Goal: Task Accomplishment & Management: Complete application form

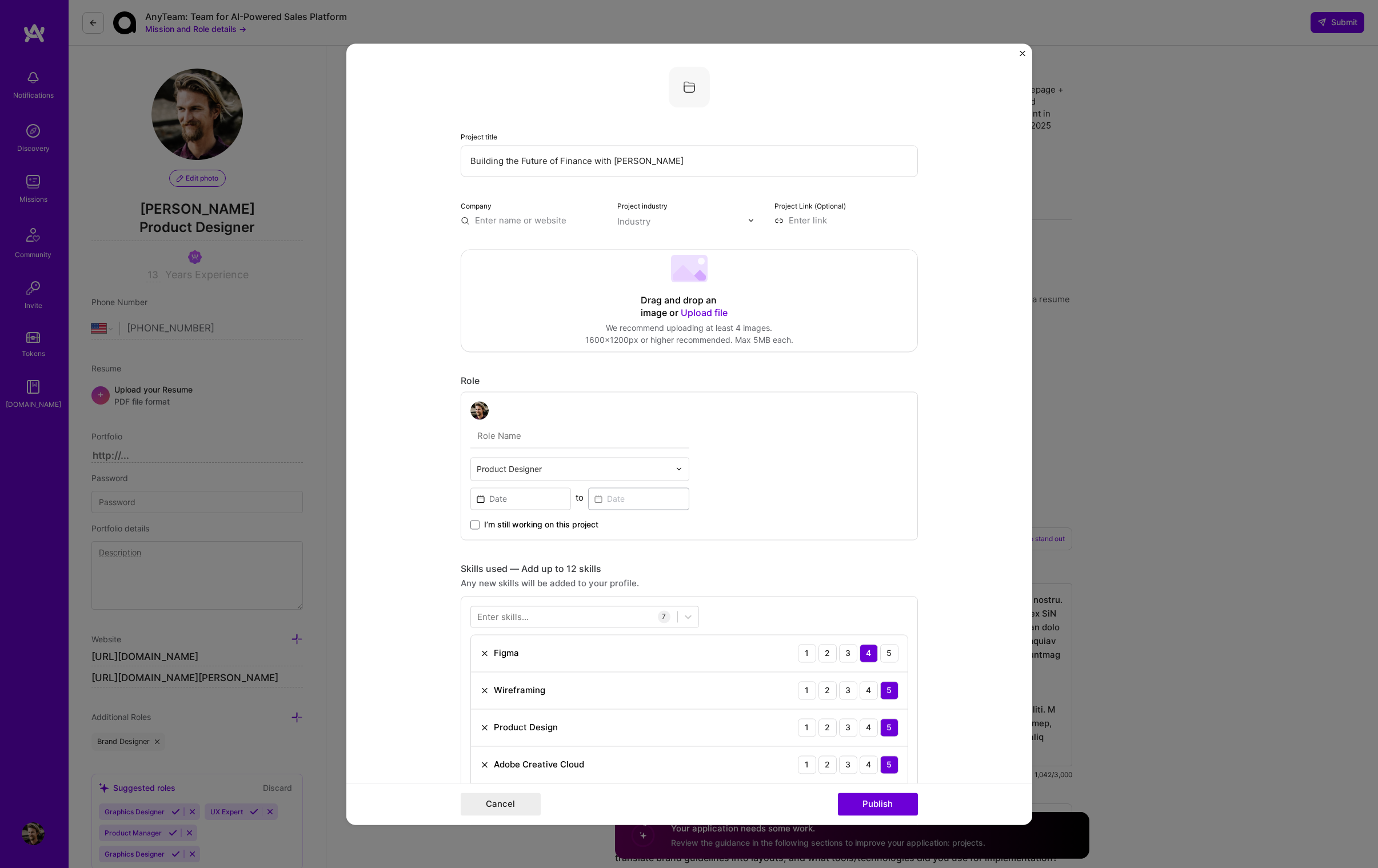
select select "US"
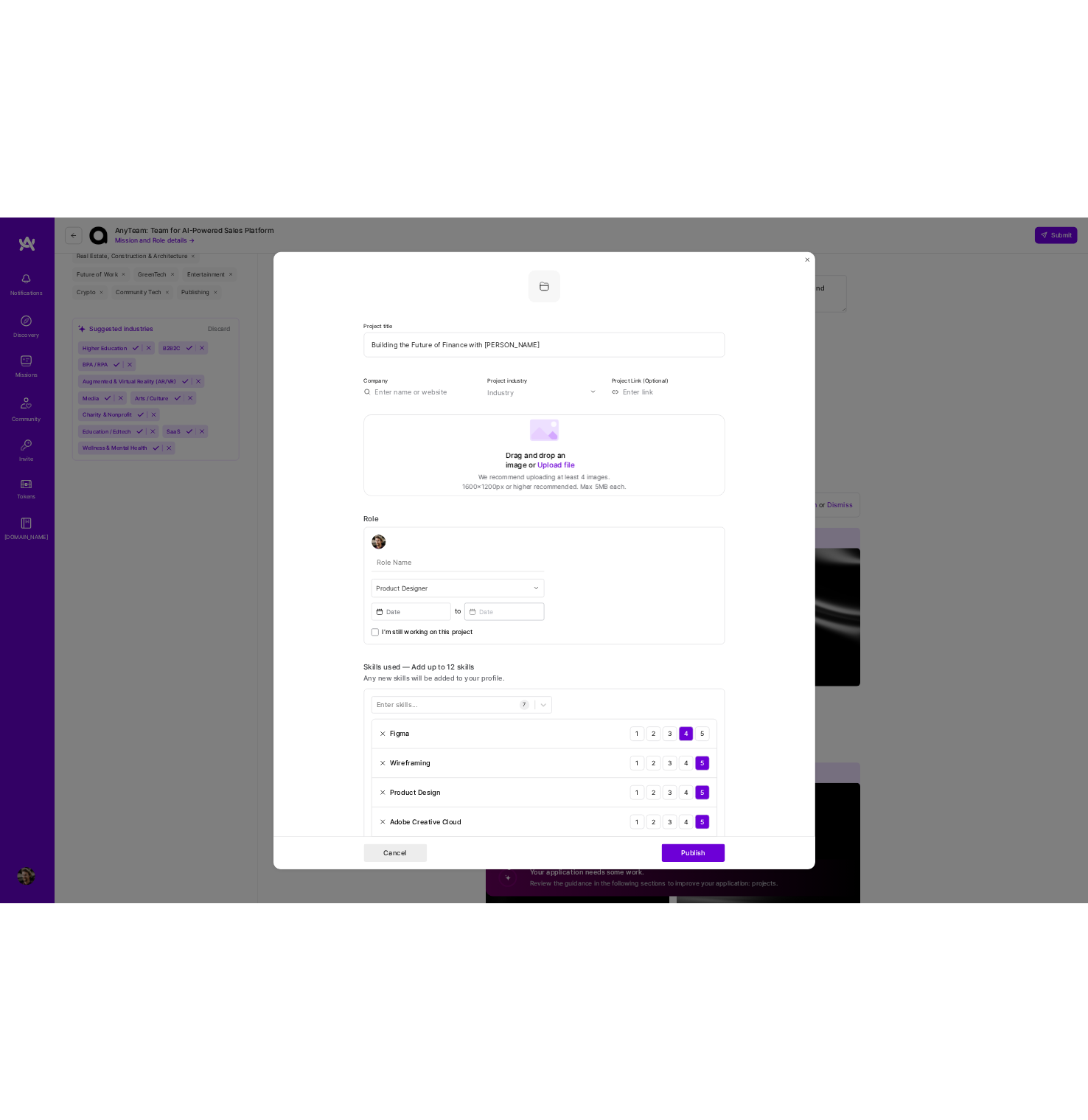
scroll to position [4, 0]
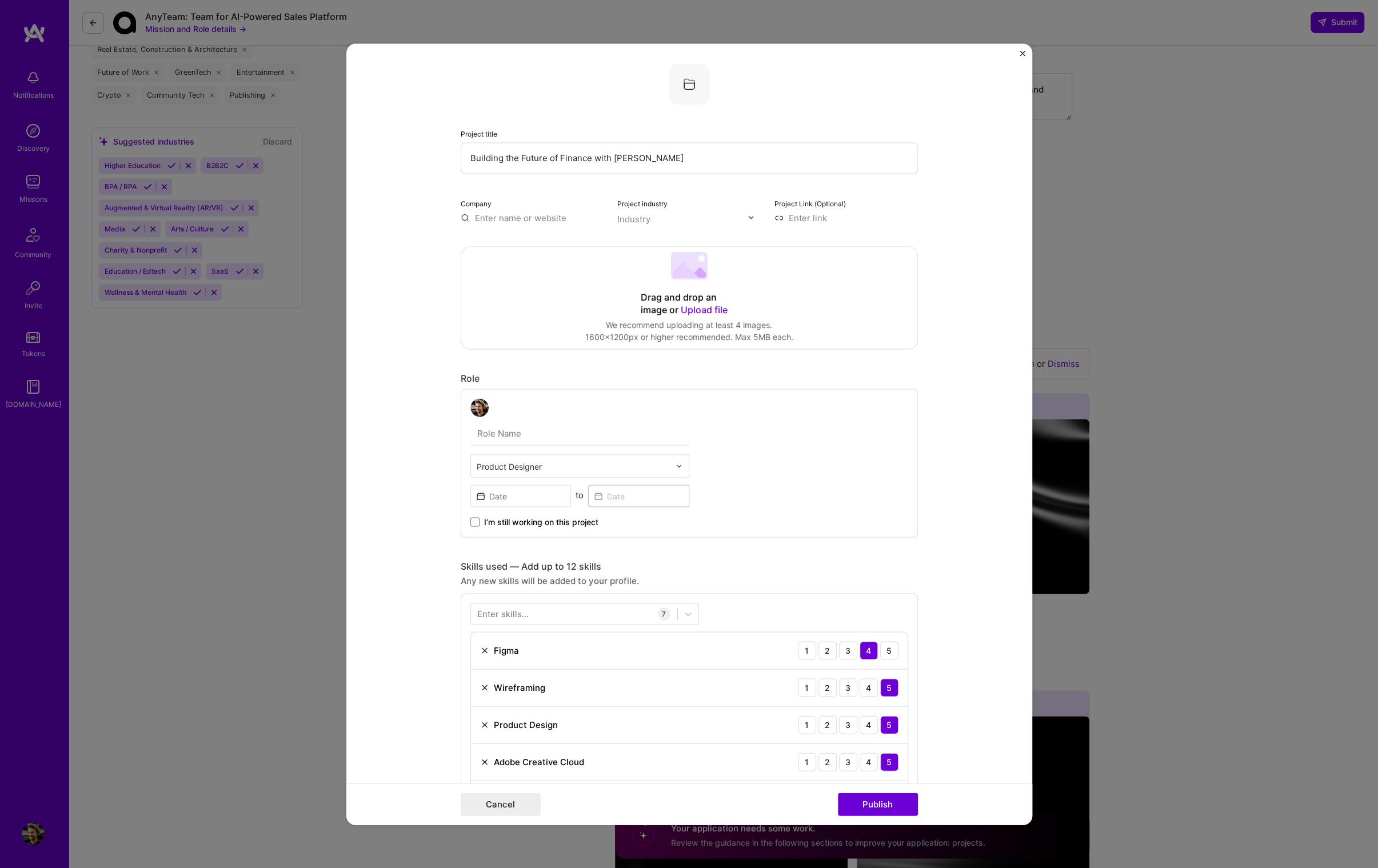
click at [703, 308] on span "Upload file" at bounding box center [704, 309] width 47 height 11
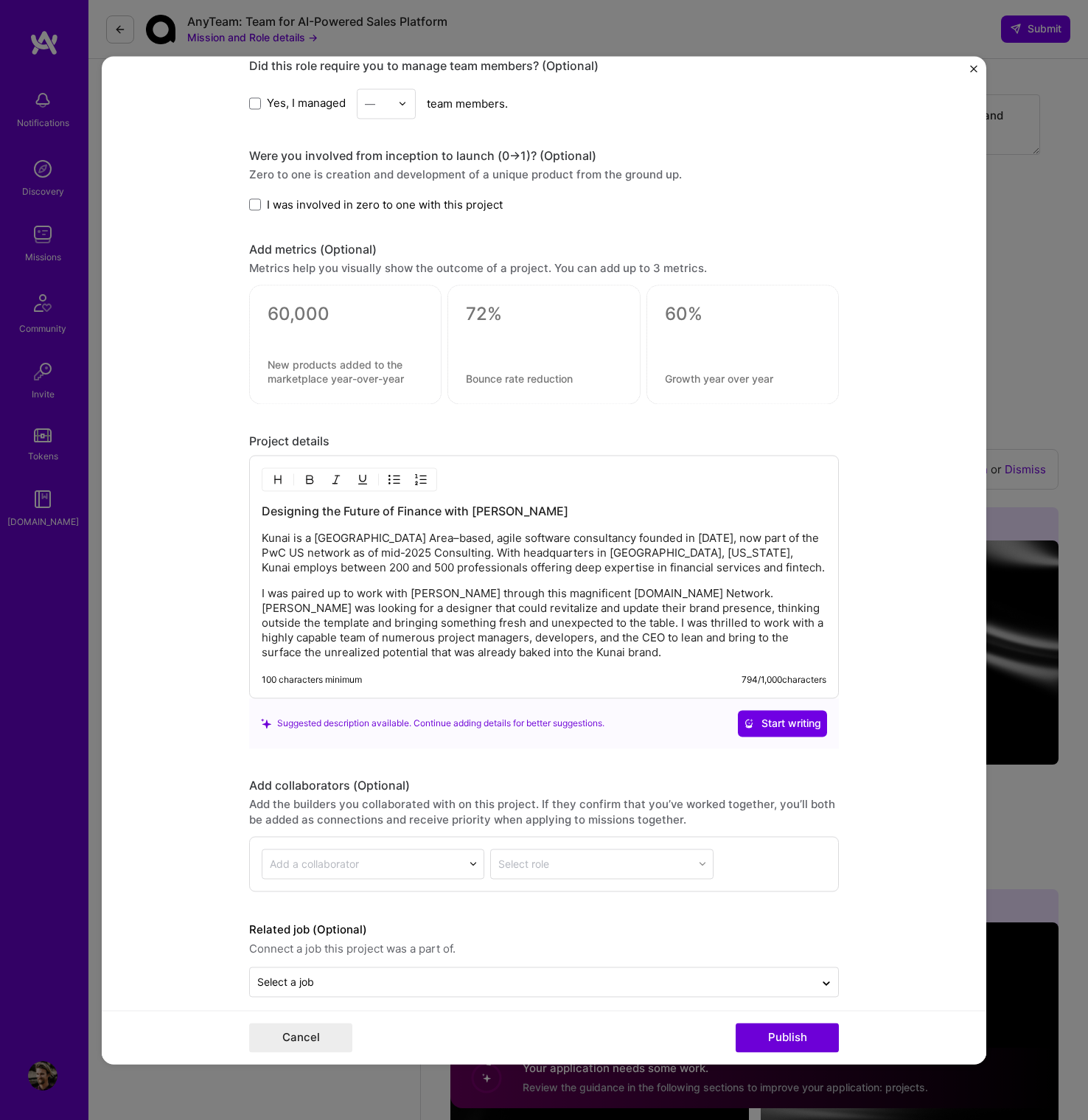
scroll to position [1465, 0]
click at [563, 653] on p "I was paired up to work with Kunai through this magnificent A.team Network. Kun…" at bounding box center [544, 623] width 565 height 73
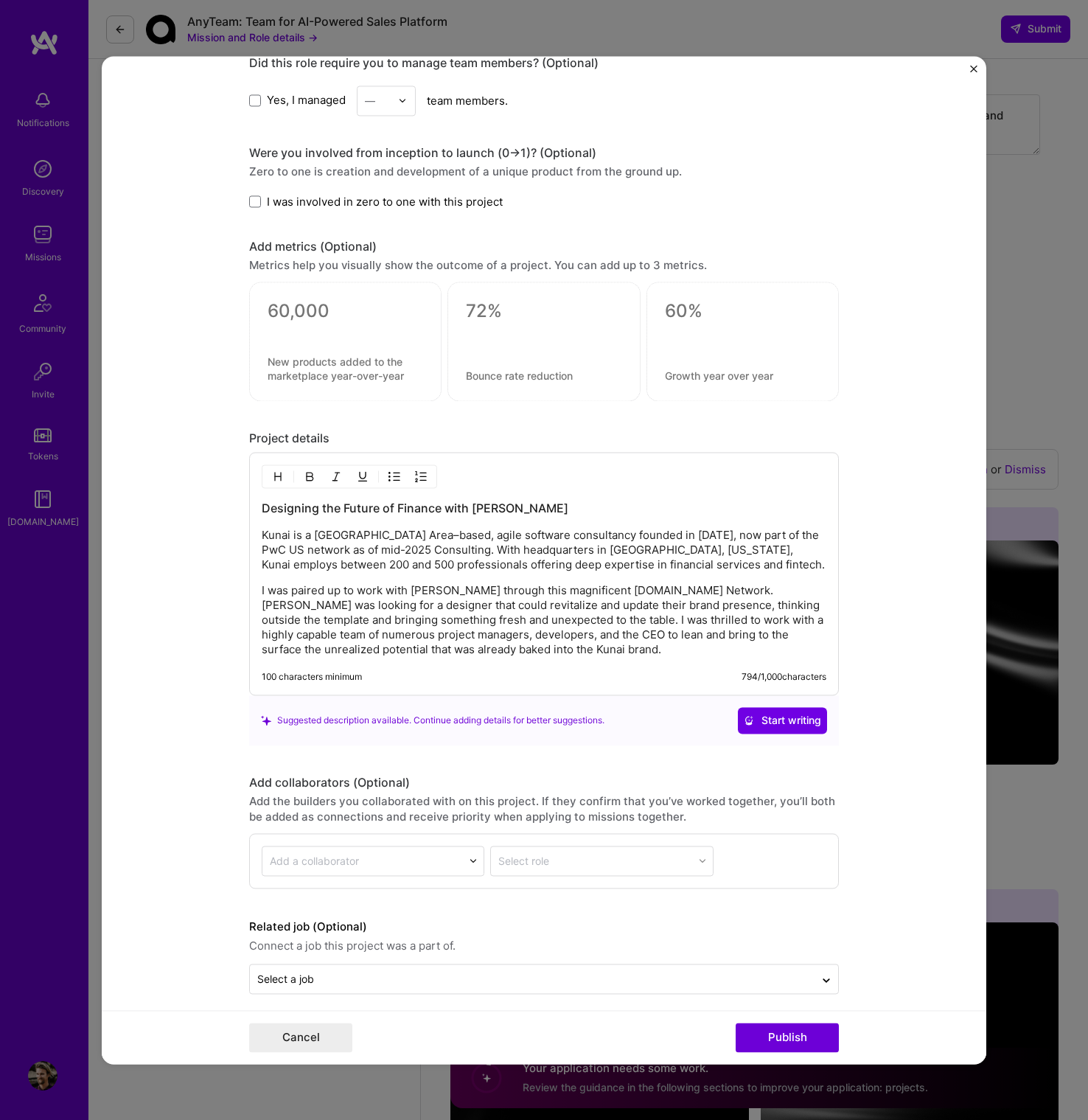
scroll to position [1473, 0]
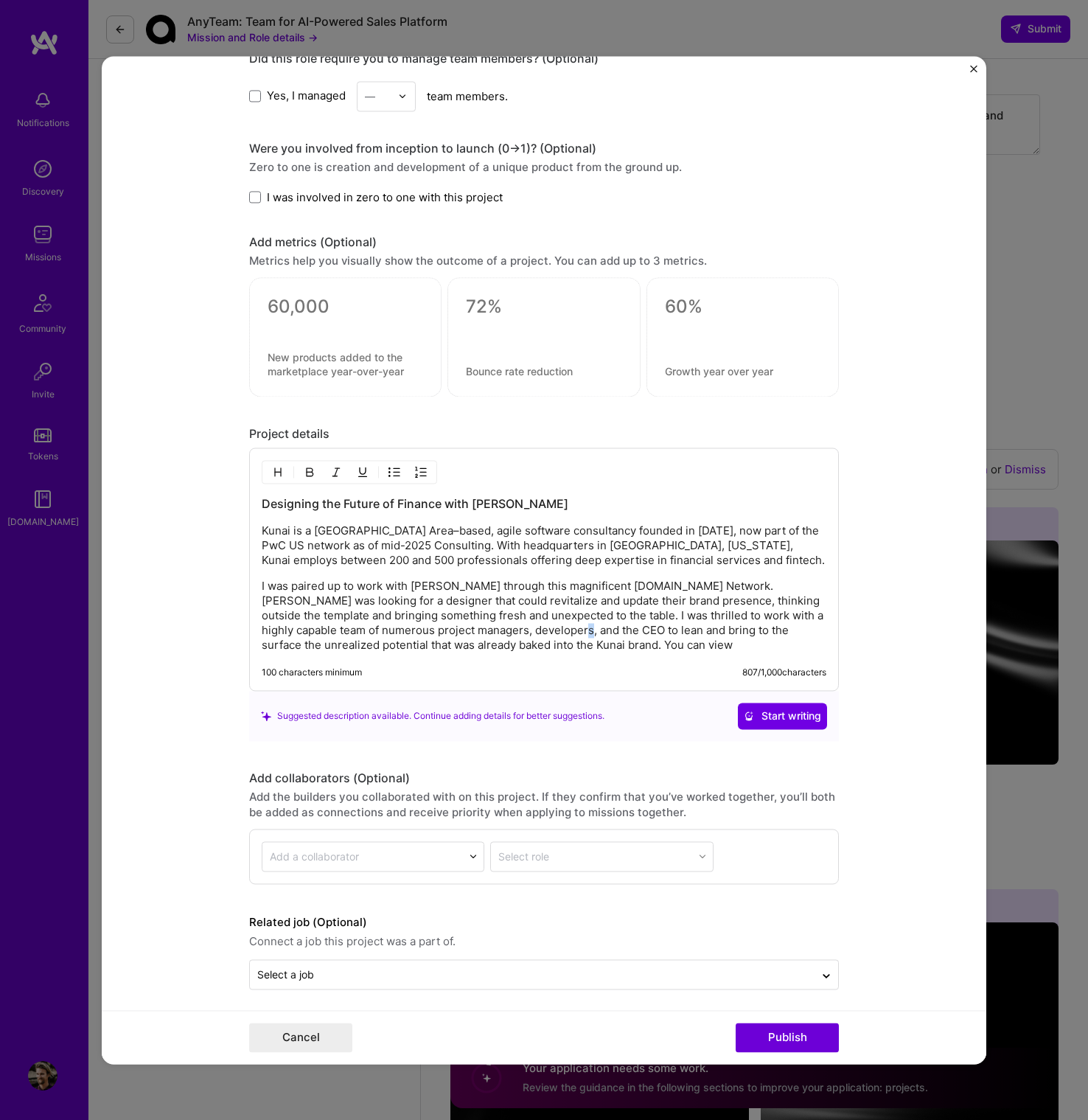
drag, startPoint x: 526, startPoint y: 623, endPoint x: 533, endPoint y: 611, distance: 13.9
click at [526, 622] on p "I was paired up to work with Kunai through this magnificent A.team Network. Kun…" at bounding box center [544, 615] width 565 height 73
drag, startPoint x: 559, startPoint y: 642, endPoint x: 508, endPoint y: 637, distance: 51.2
click at [559, 642] on p "I was paired up to work with Kunai through this magnificent A.team Network. Kun…" at bounding box center [544, 615] width 565 height 73
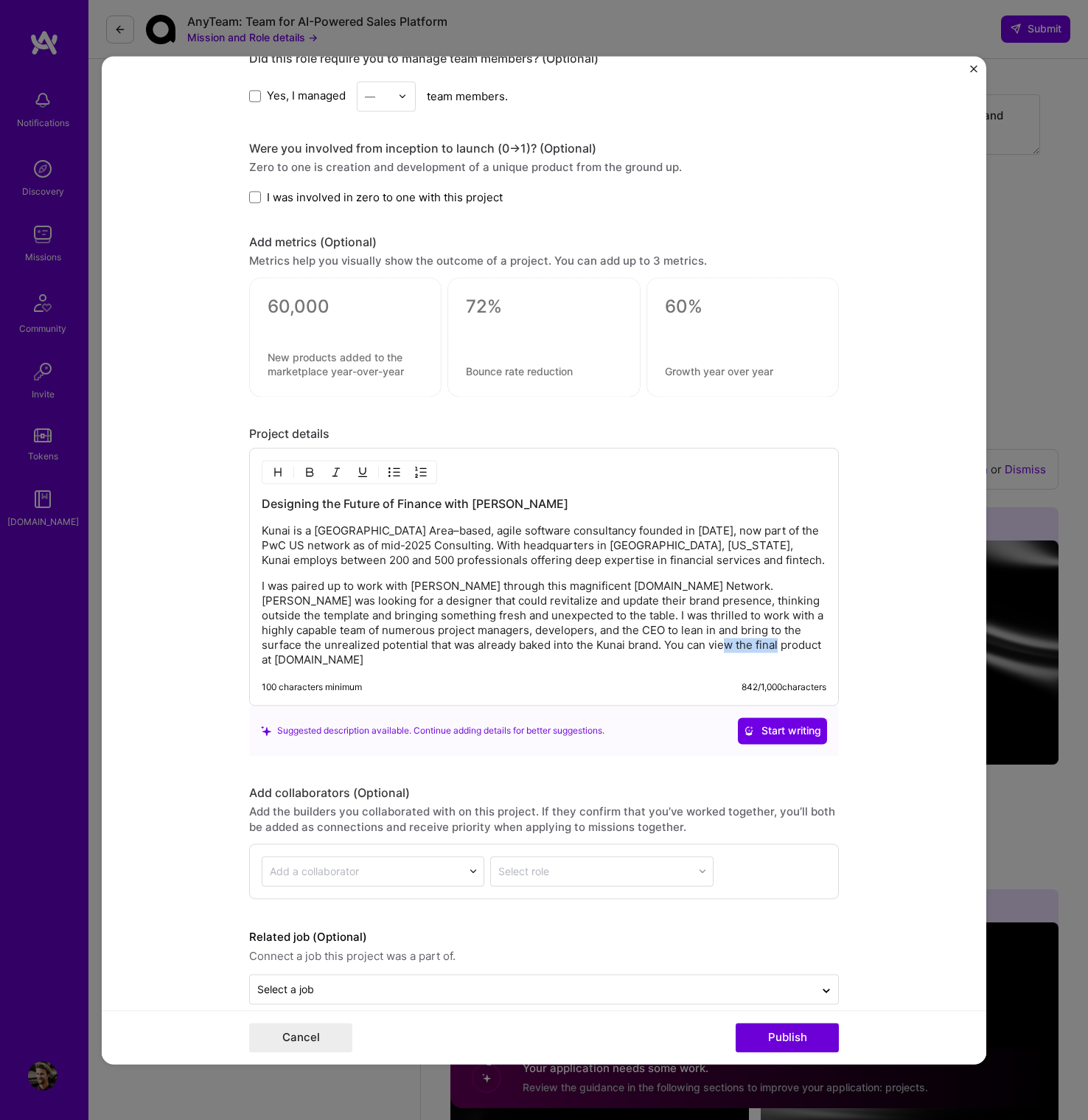
drag, startPoint x: 707, startPoint y: 642, endPoint x: 645, endPoint y: 638, distance: 62.1
click at [643, 638] on p "I was paired up to work with Kunai through this magnificent A.team Network. Kun…" at bounding box center [544, 622] width 565 height 88
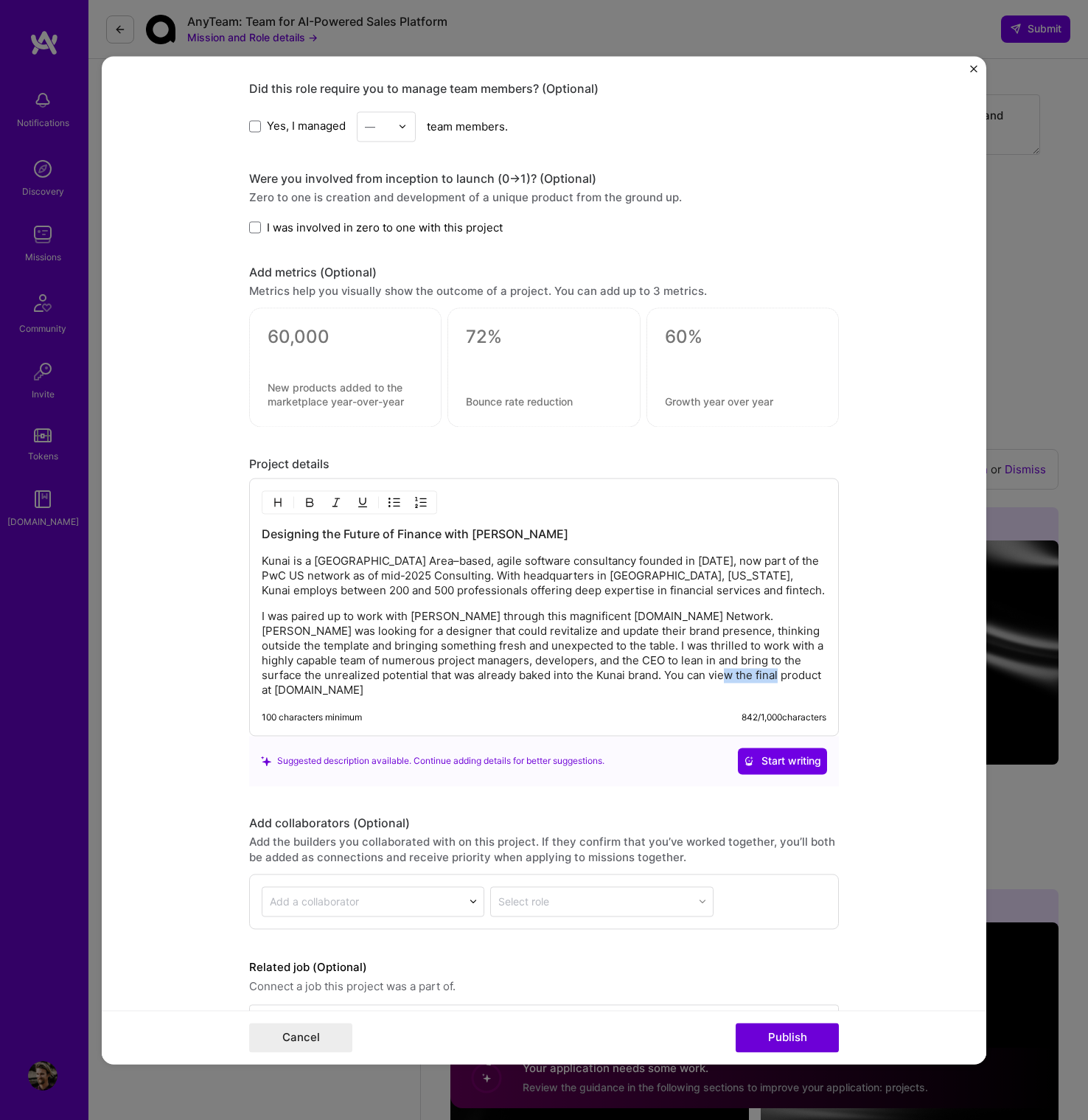
scroll to position [1342, 0]
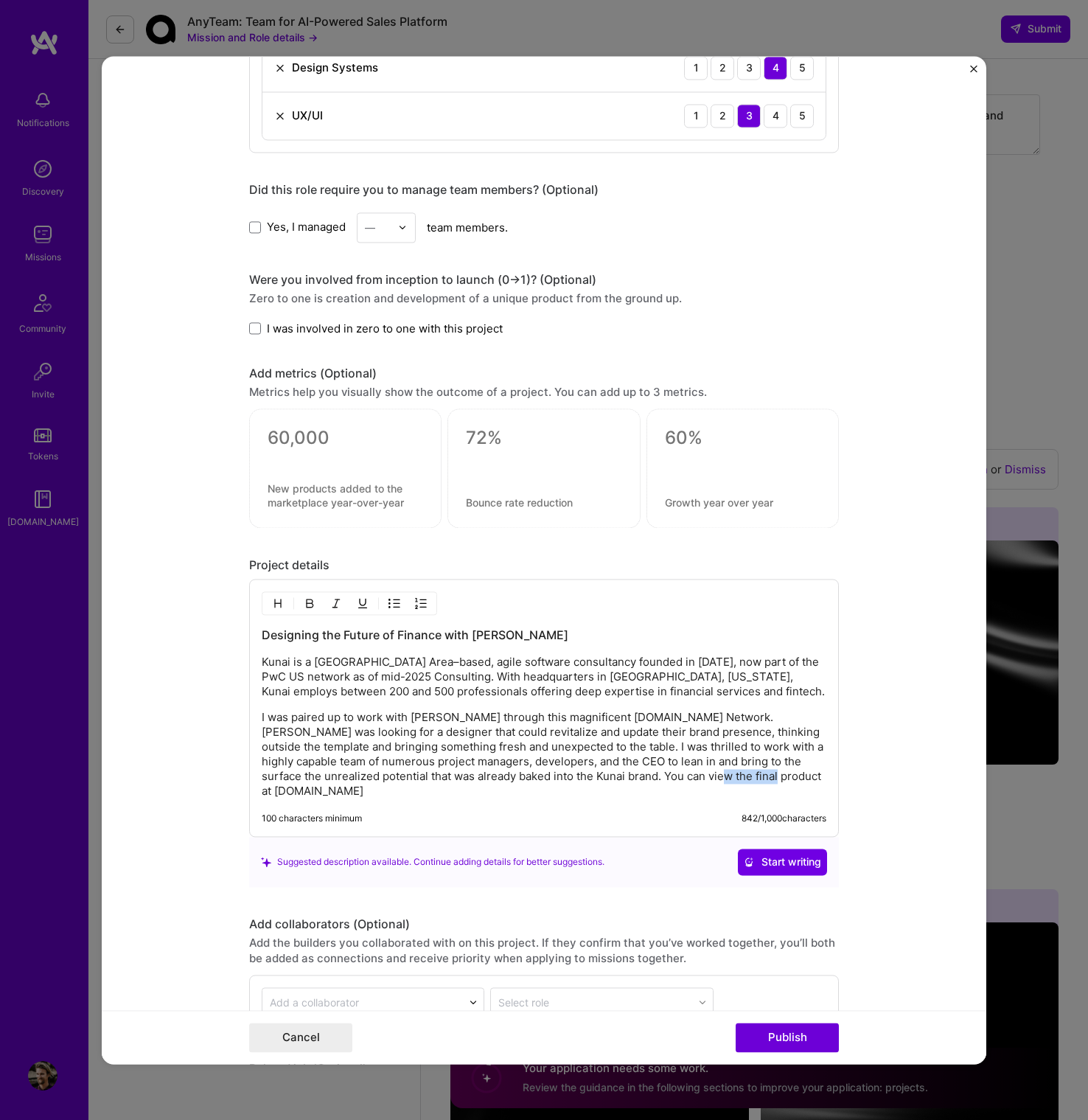
click at [643, 770] on p "I was paired up to work with Kunai through this magnificent A.team Network. Kun…" at bounding box center [544, 754] width 565 height 88
drag, startPoint x: 747, startPoint y: 768, endPoint x: 643, endPoint y: 773, distance: 104.1
click at [643, 773] on p "I was paired up to work with Kunai through this magnificent A.team Network. Kun…" at bounding box center [544, 754] width 565 height 88
click at [793, 774] on p "I was paired up to work with Kunai through this magnificent A.team Network. Kun…" at bounding box center [544, 754] width 565 height 88
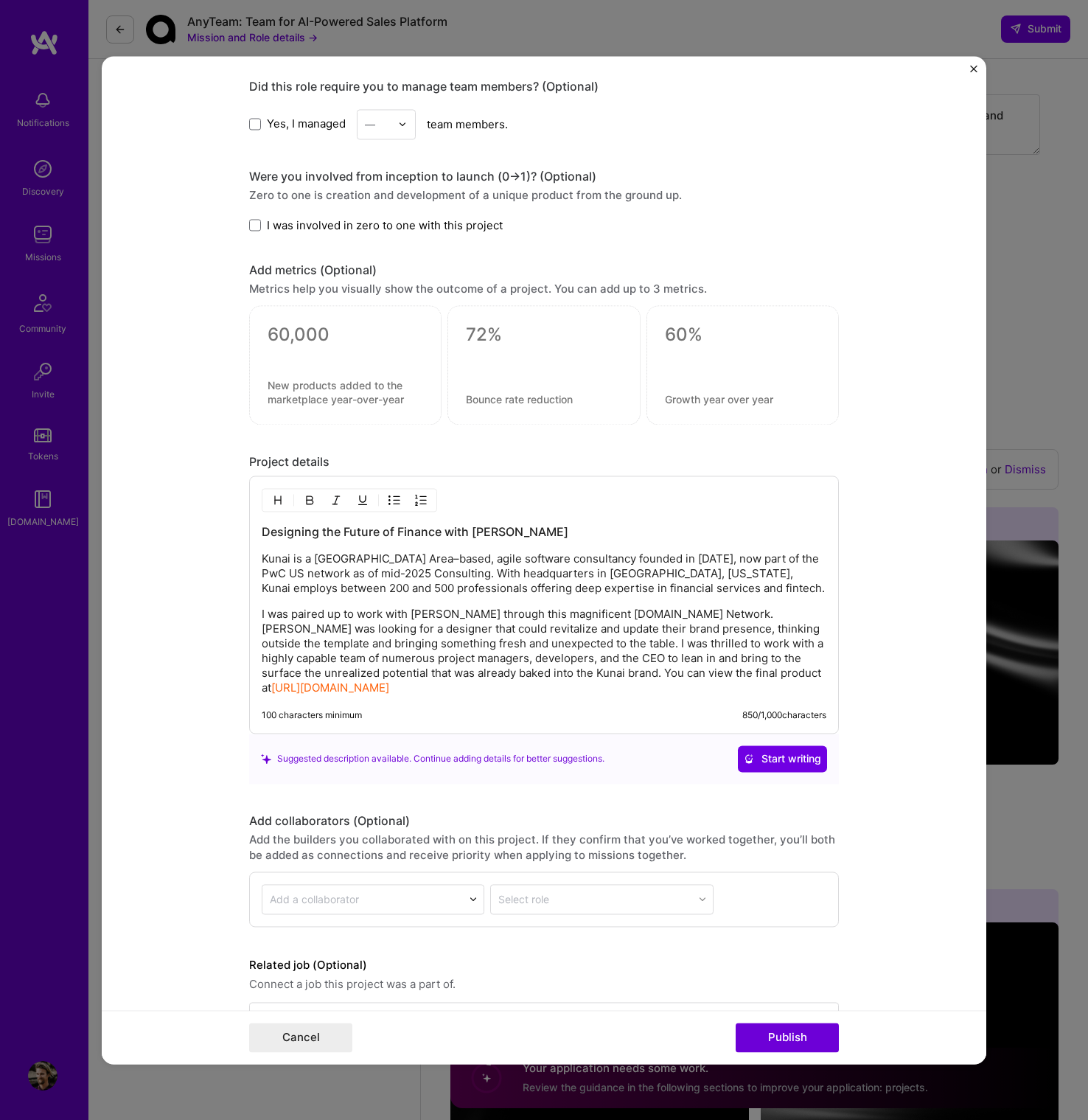
scroll to position [1473, 0]
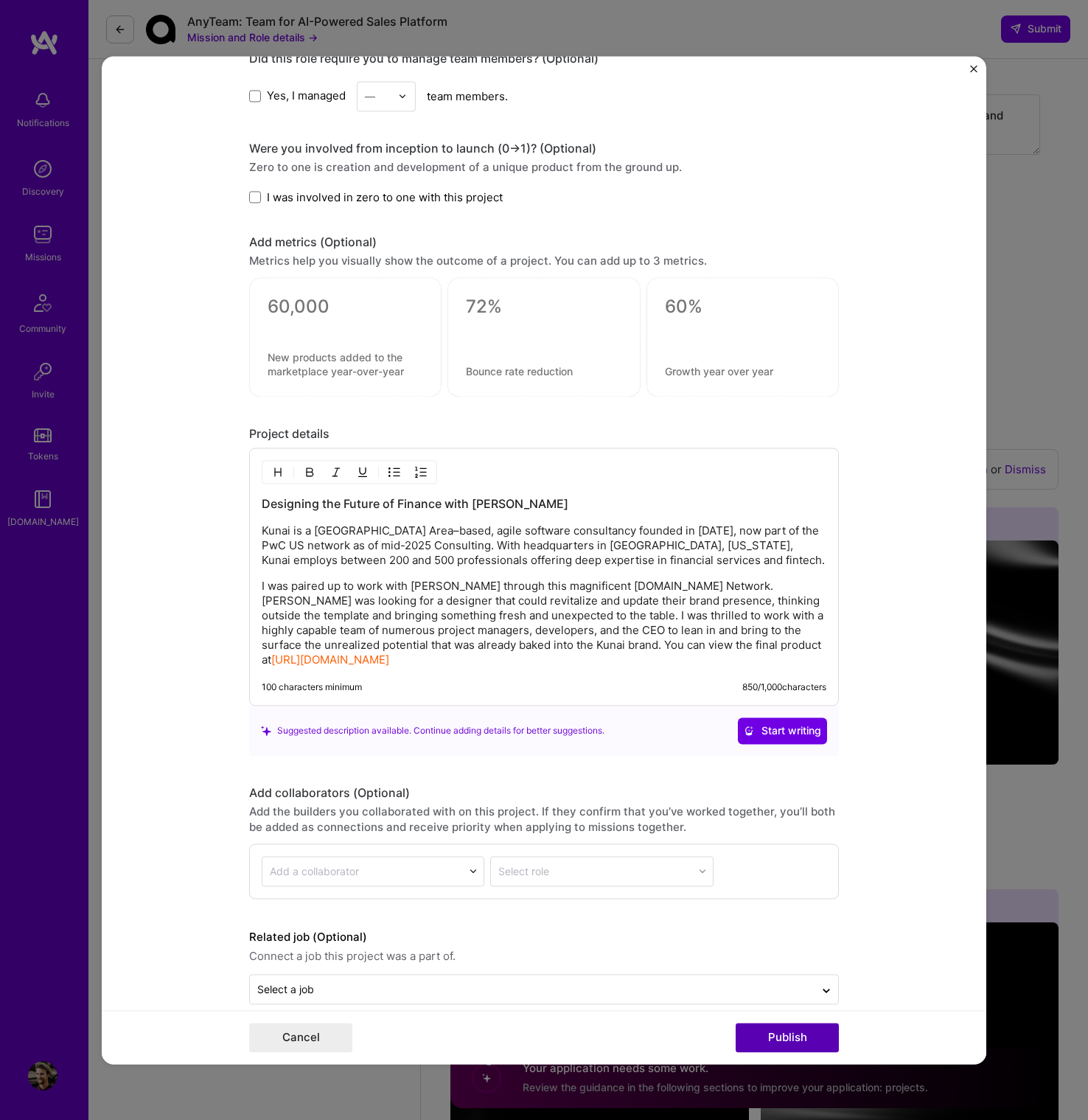
click at [776, 1036] on button "Publish" at bounding box center [787, 1037] width 103 height 29
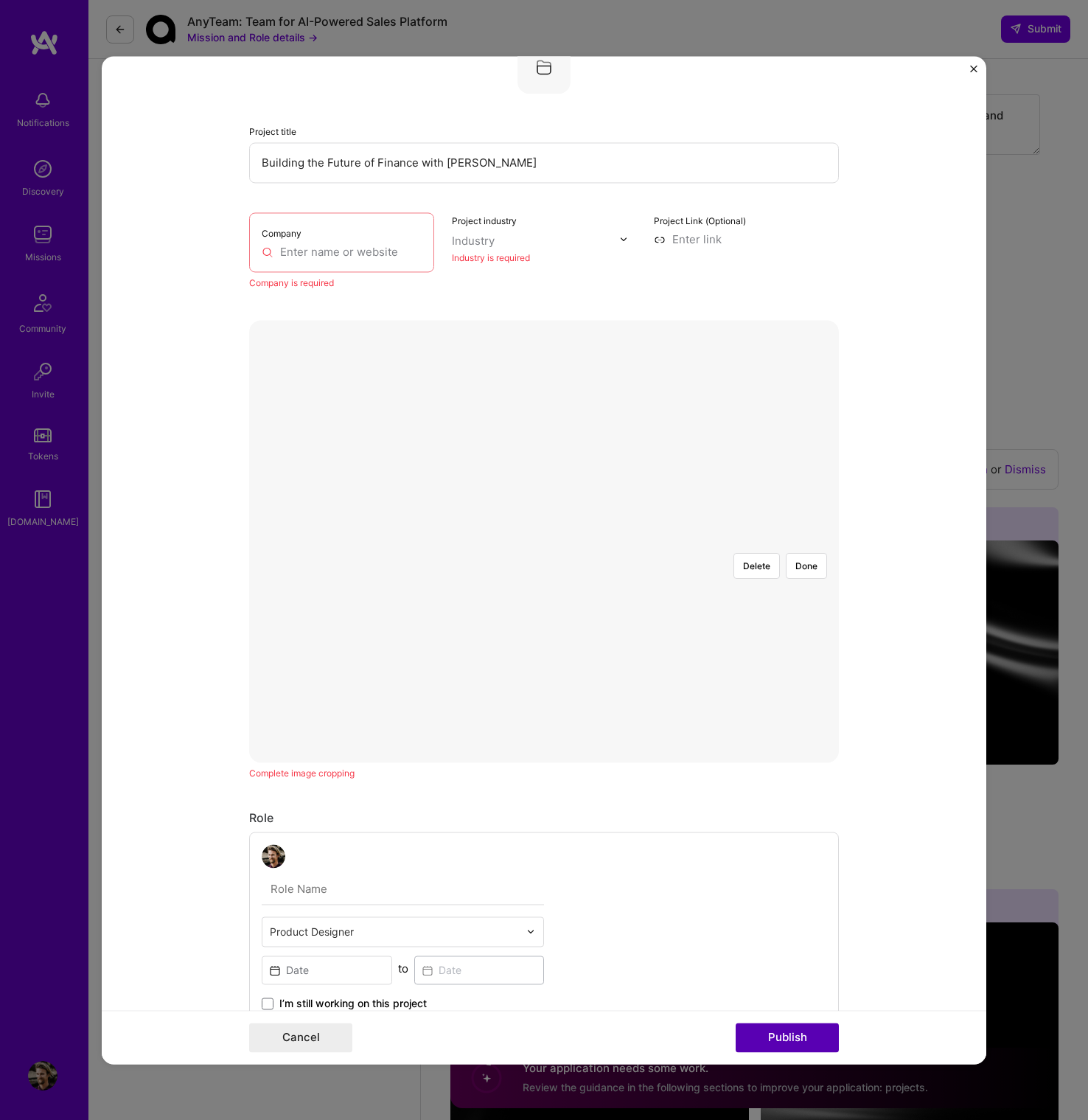
scroll to position [29, 0]
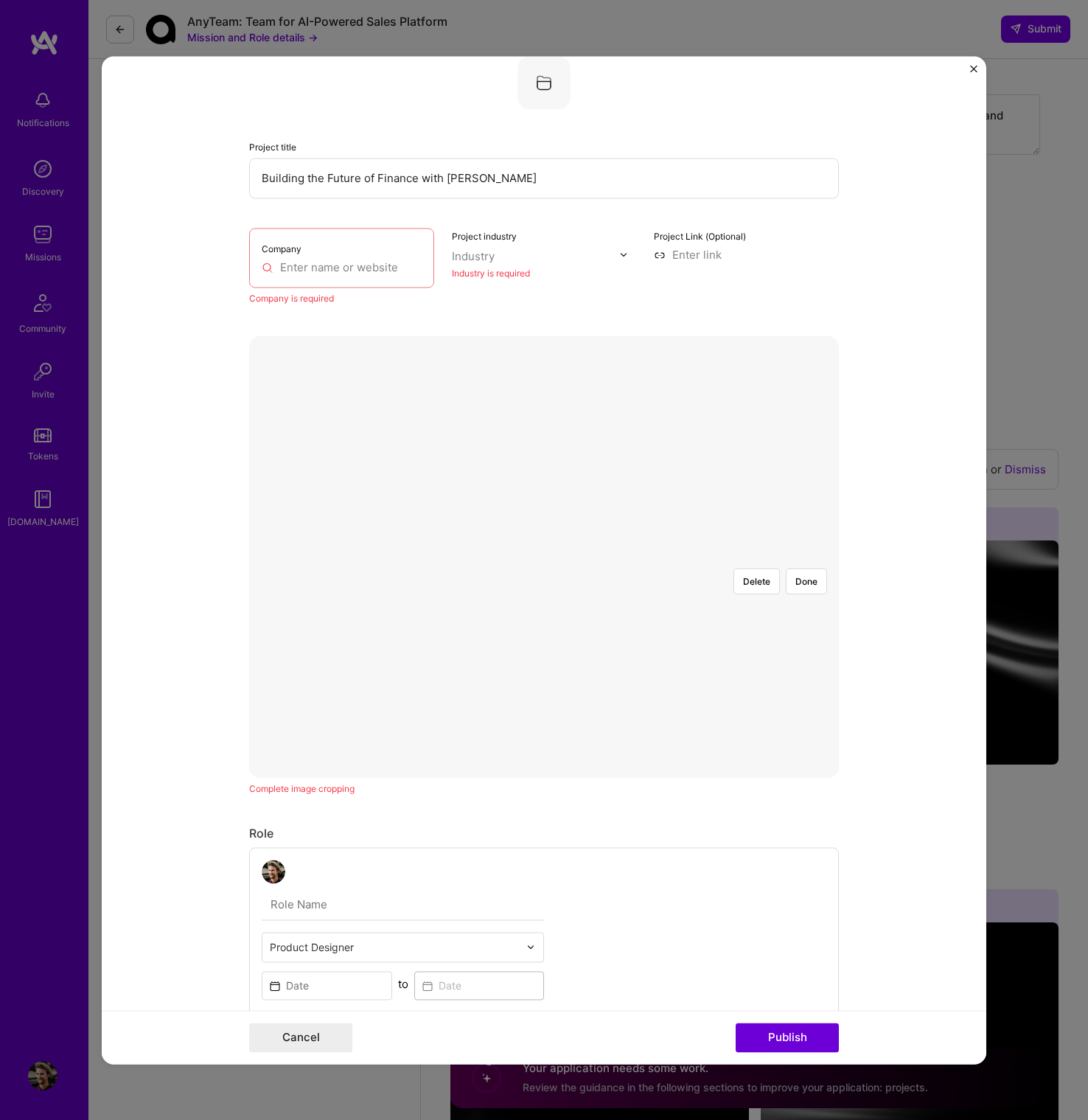
click at [371, 272] on input "text" at bounding box center [342, 267] width 160 height 16
paste input "https://kunaico.com/"
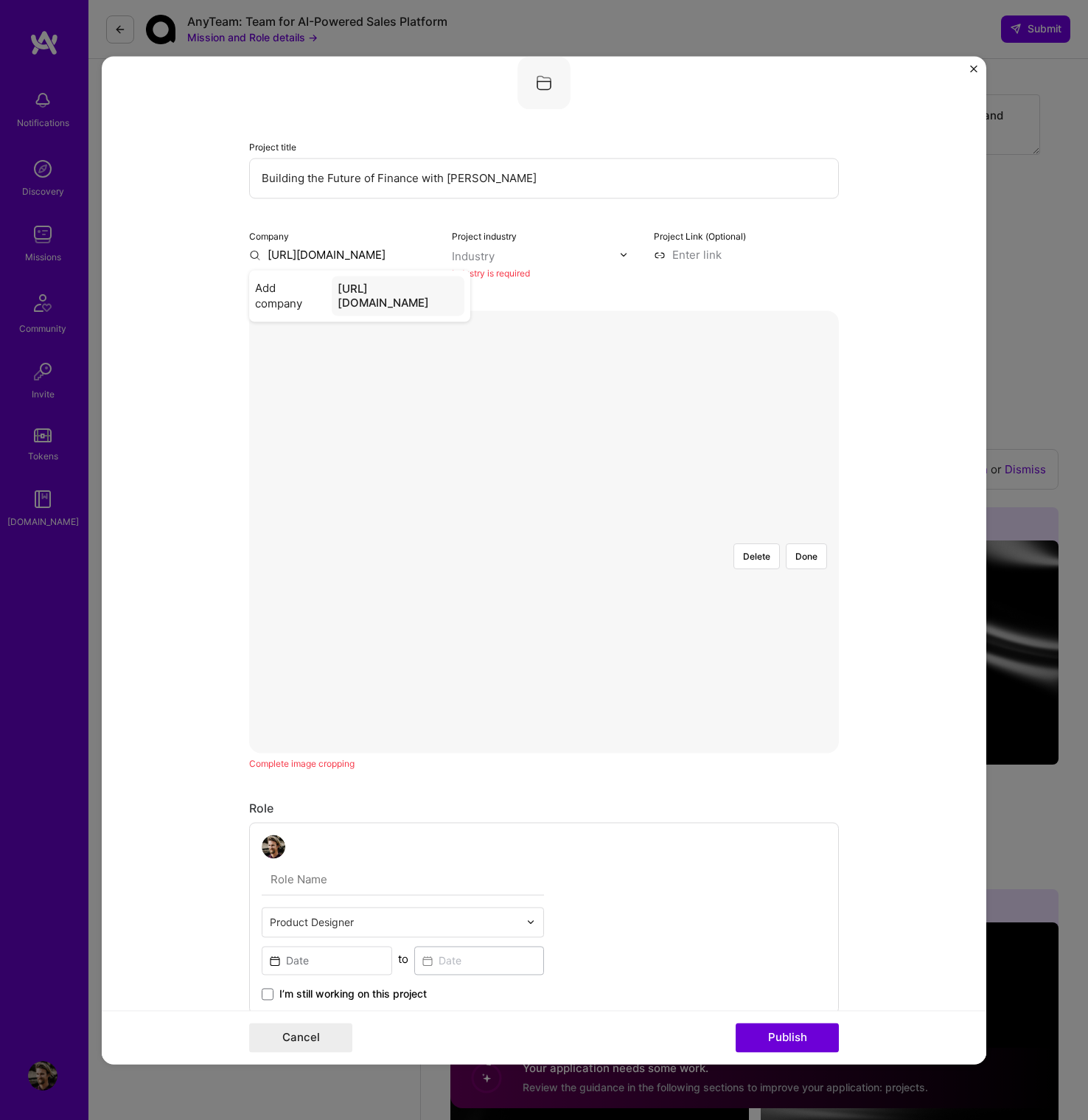
type input "https://kunaico.com/"
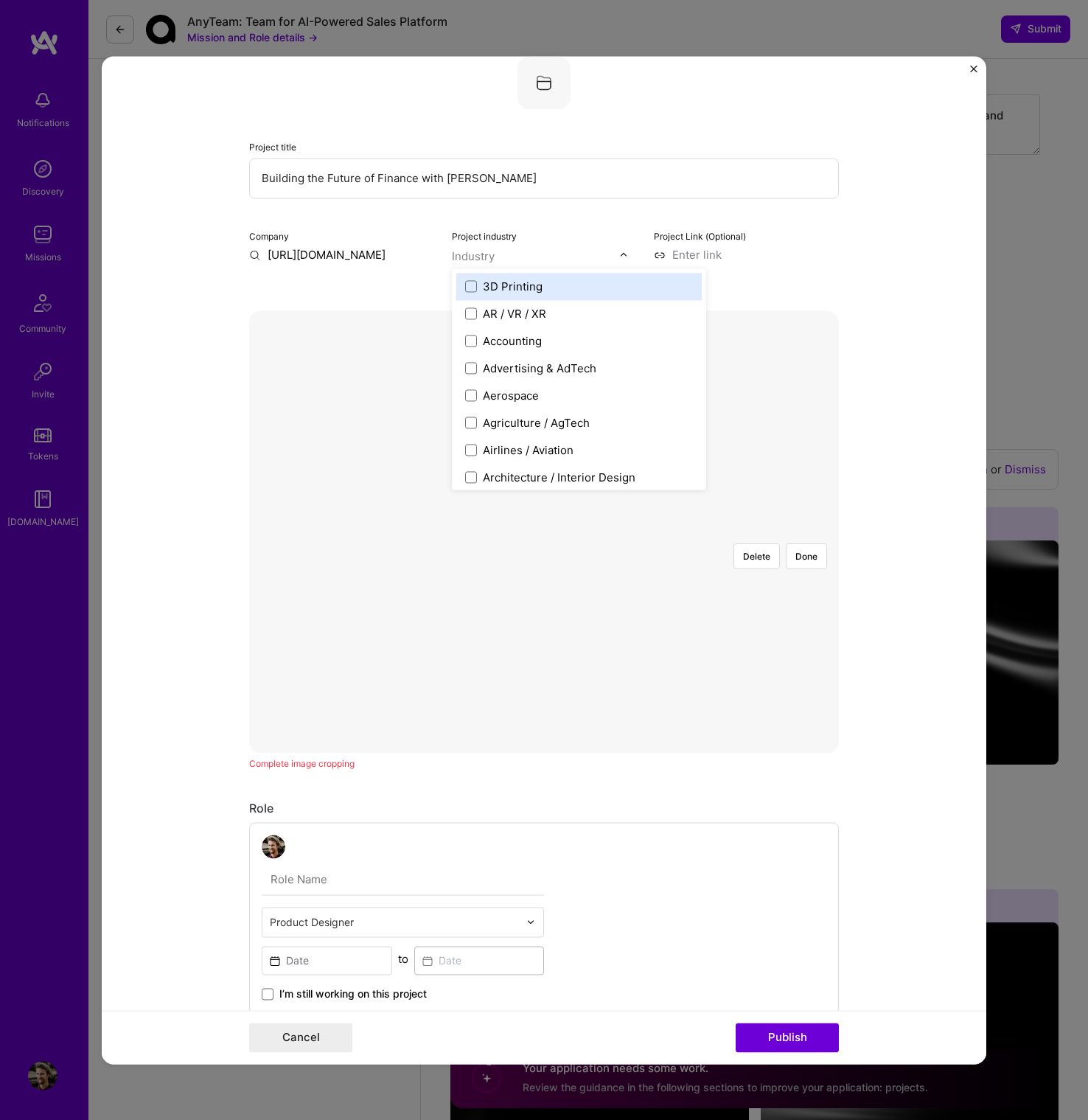
click at [610, 249] on input "text" at bounding box center [535, 256] width 168 height 16
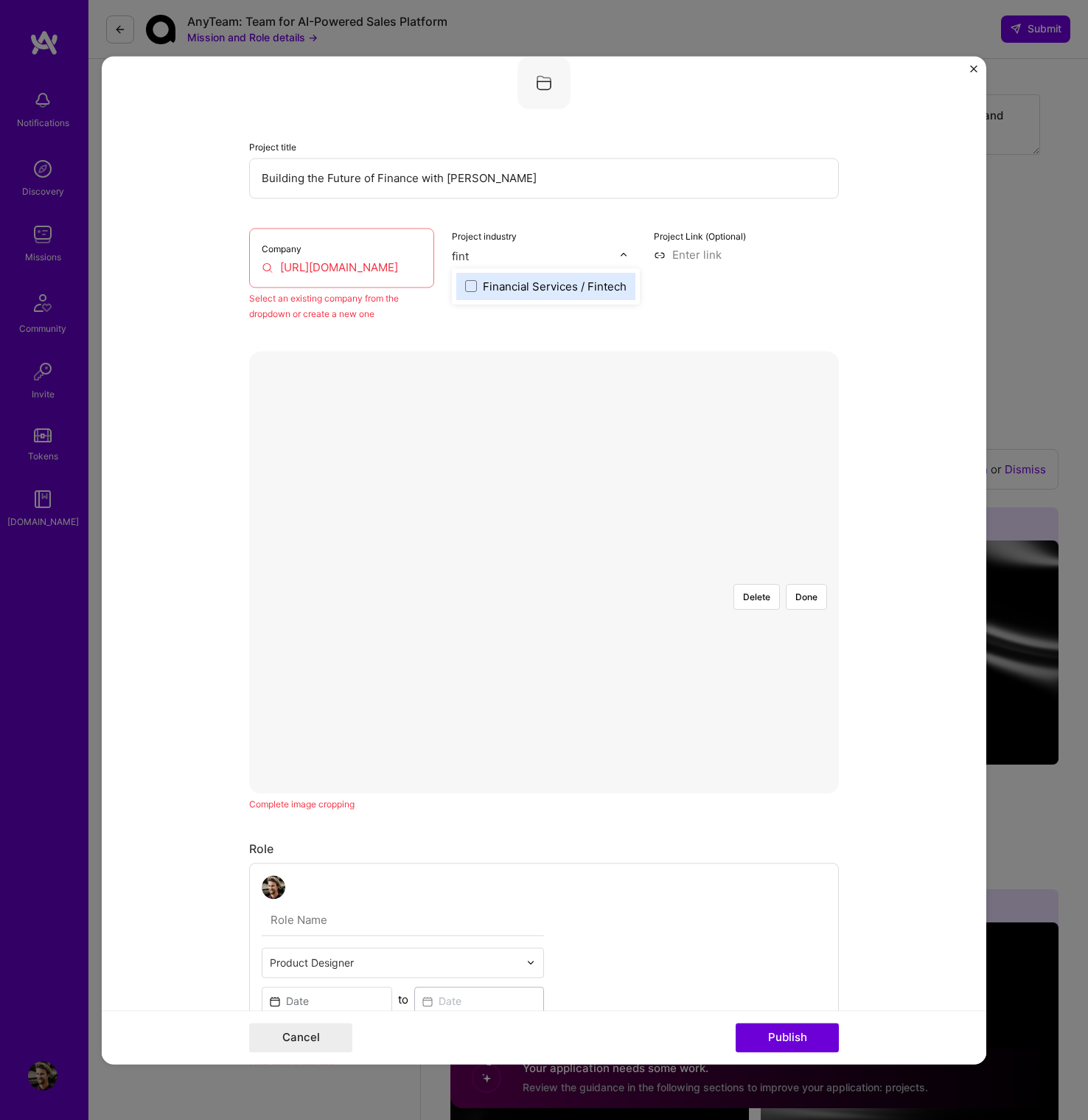
type input "finte"
drag, startPoint x: 788, startPoint y: 267, endPoint x: 668, endPoint y: 250, distance: 121.2
click at [786, 266] on div "Project Link (Optional)" at bounding box center [746, 274] width 185 height 94
click at [675, 253] on input at bounding box center [746, 254] width 185 height 16
paste input "https://kunaico.com/"
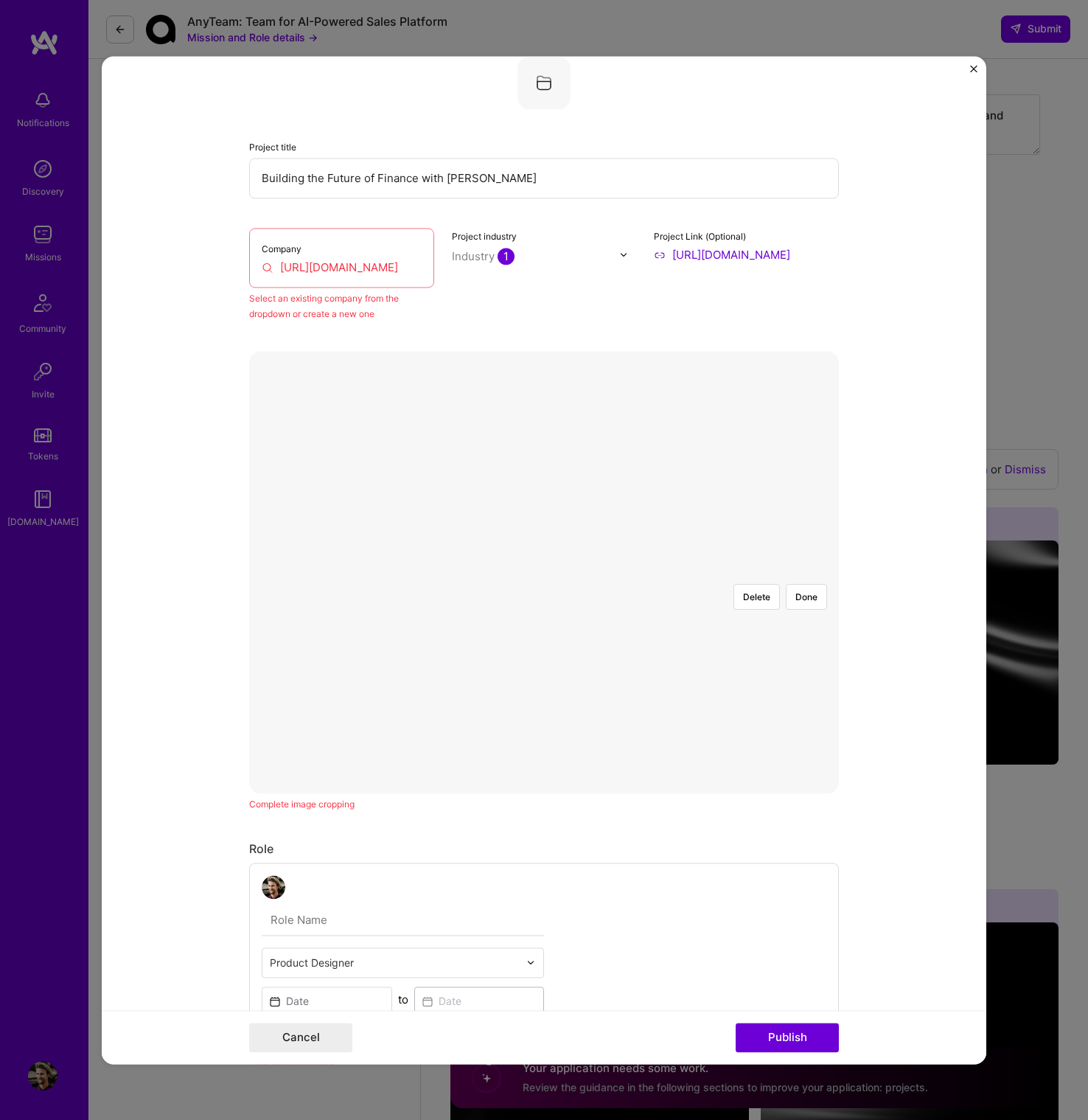
type input "https://kunaico.com/"
click at [417, 924] on input "text" at bounding box center [403, 920] width 283 height 31
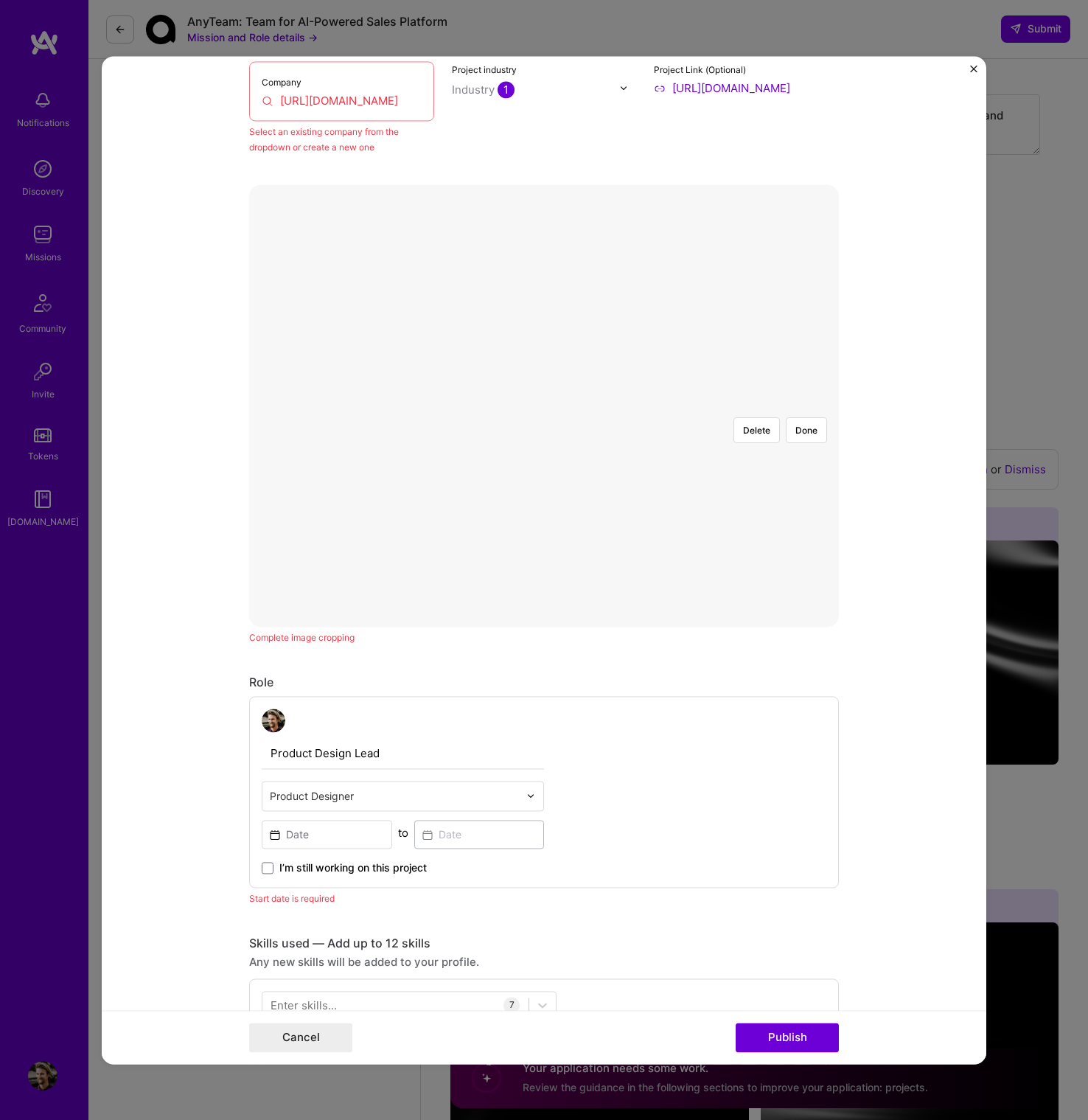
scroll to position [217, 0]
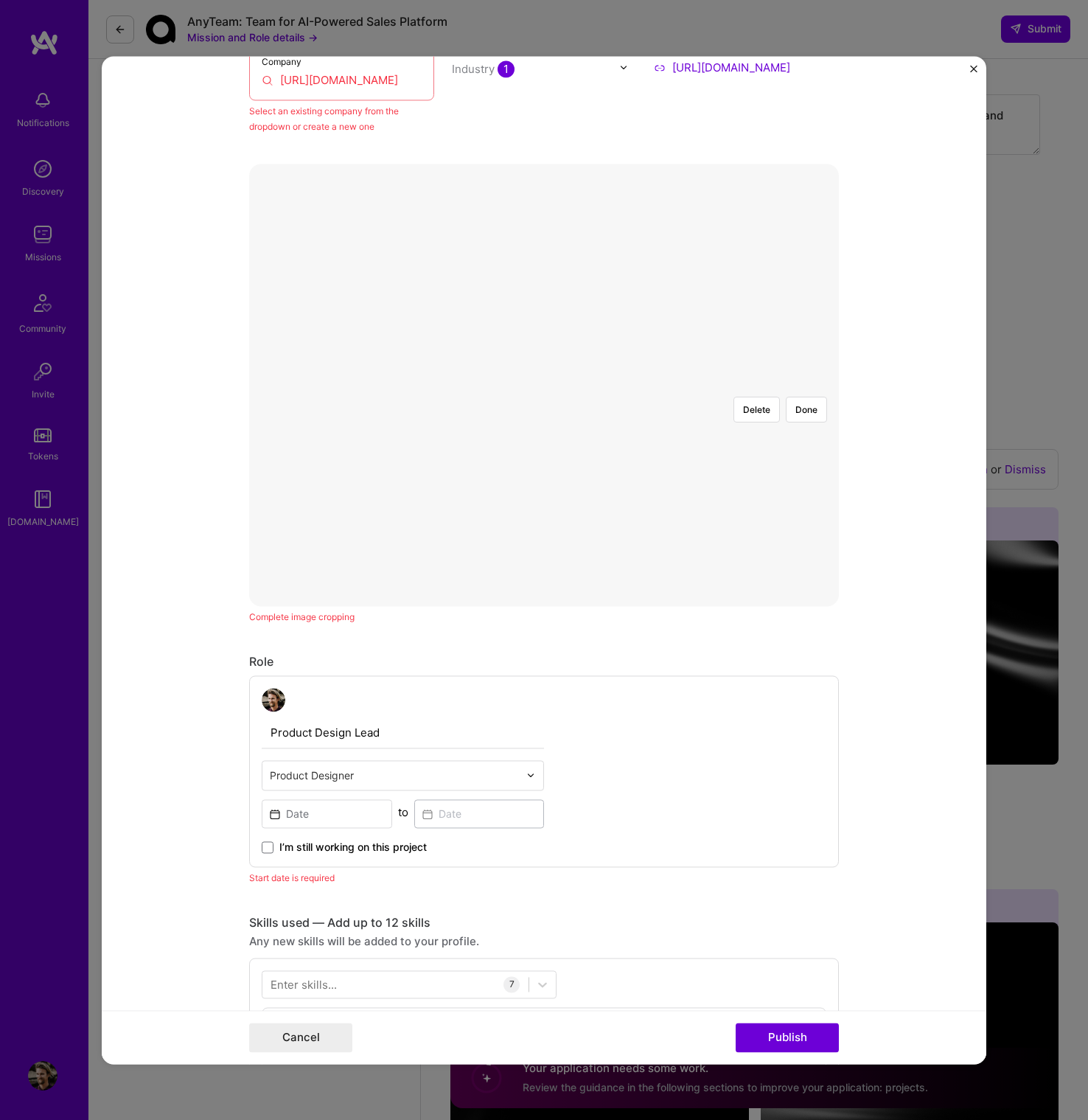
type input "Product Design Lead"
click at [264, 812] on input at bounding box center [327, 812] width 130 height 28
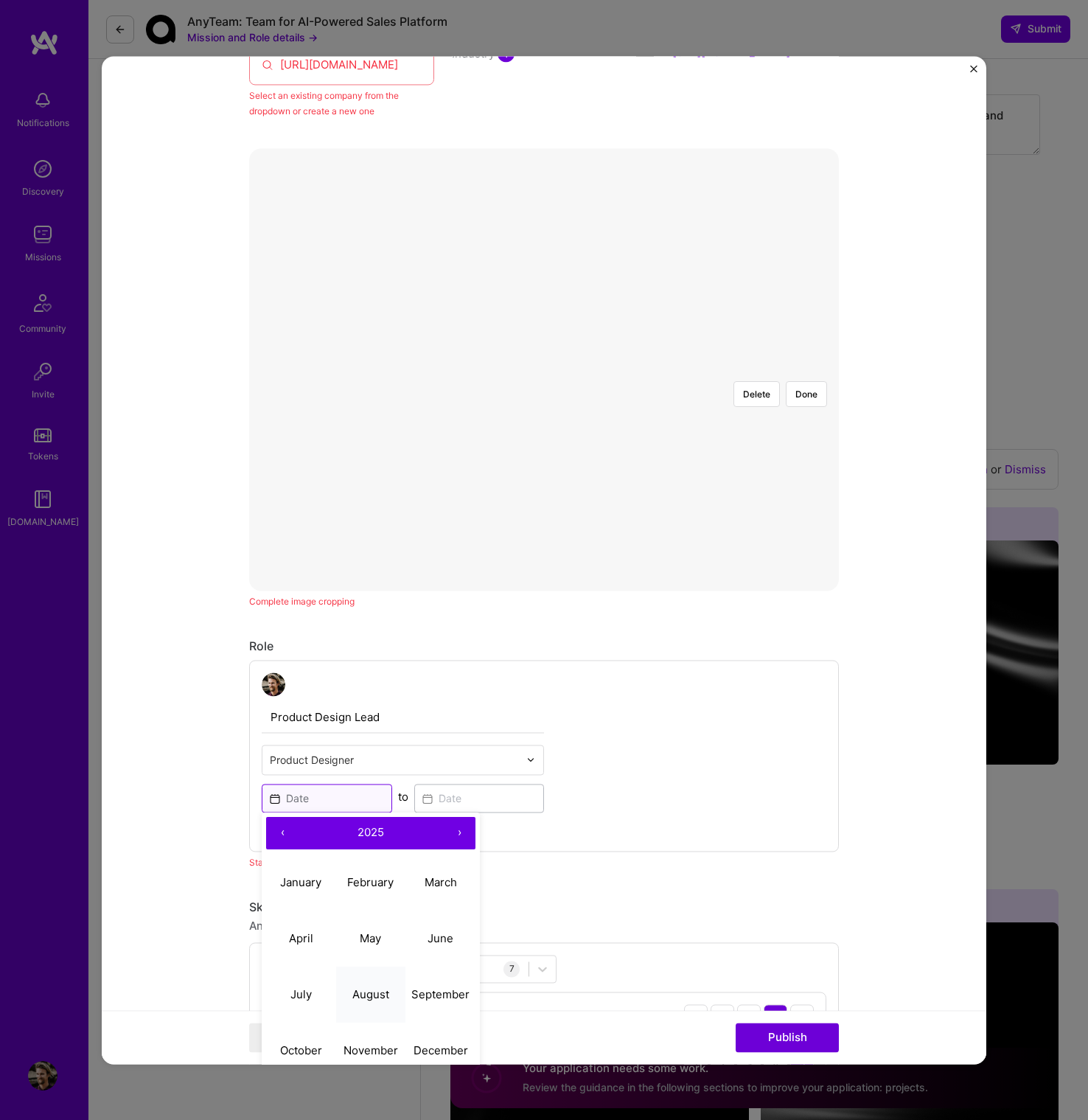
scroll to position [251, 0]
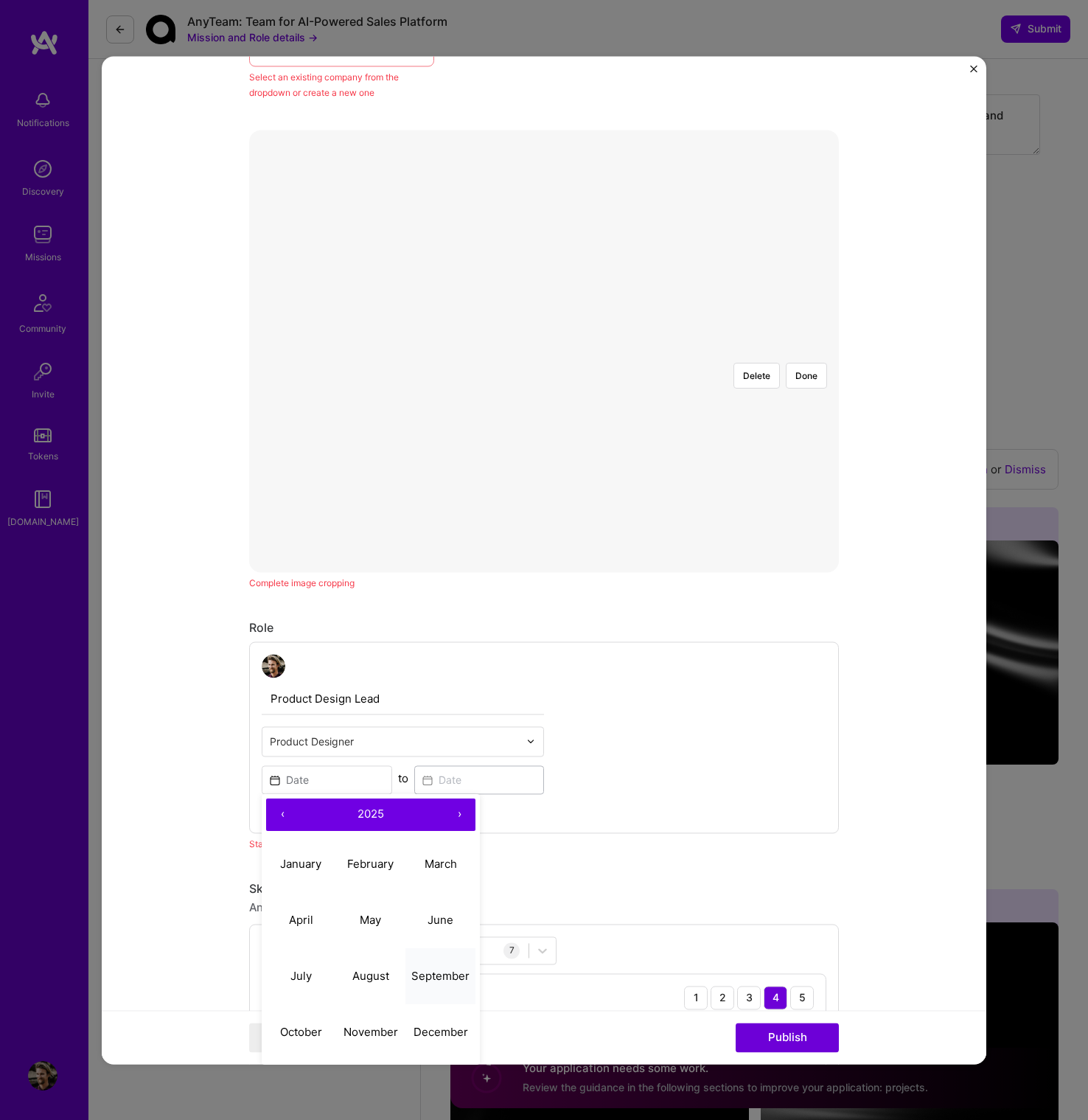
click at [434, 964] on button "September" at bounding box center [441, 976] width 70 height 56
type input "Sep, 2025"
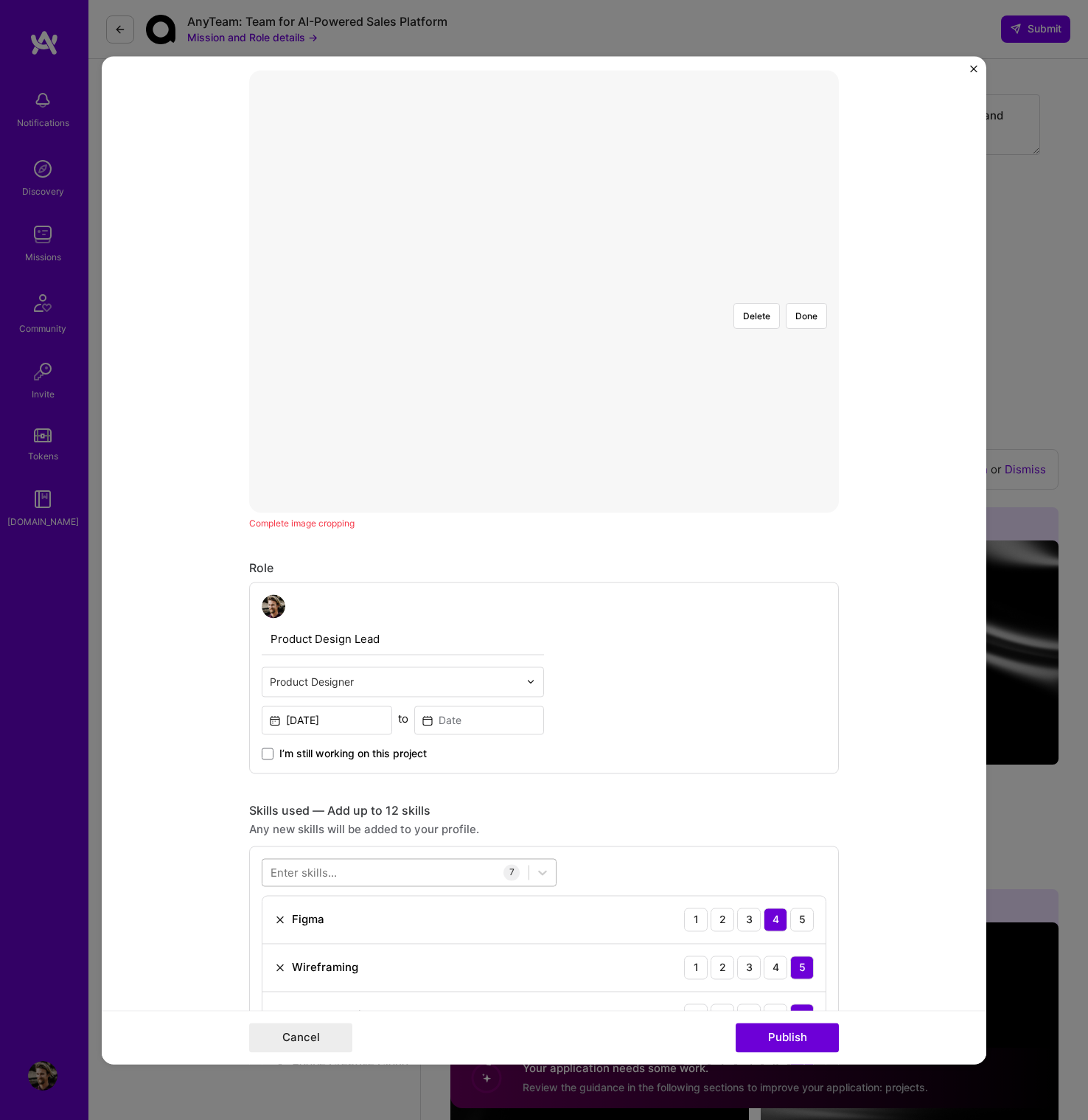
scroll to position [312, 0]
click at [423, 717] on input at bounding box center [479, 718] width 130 height 28
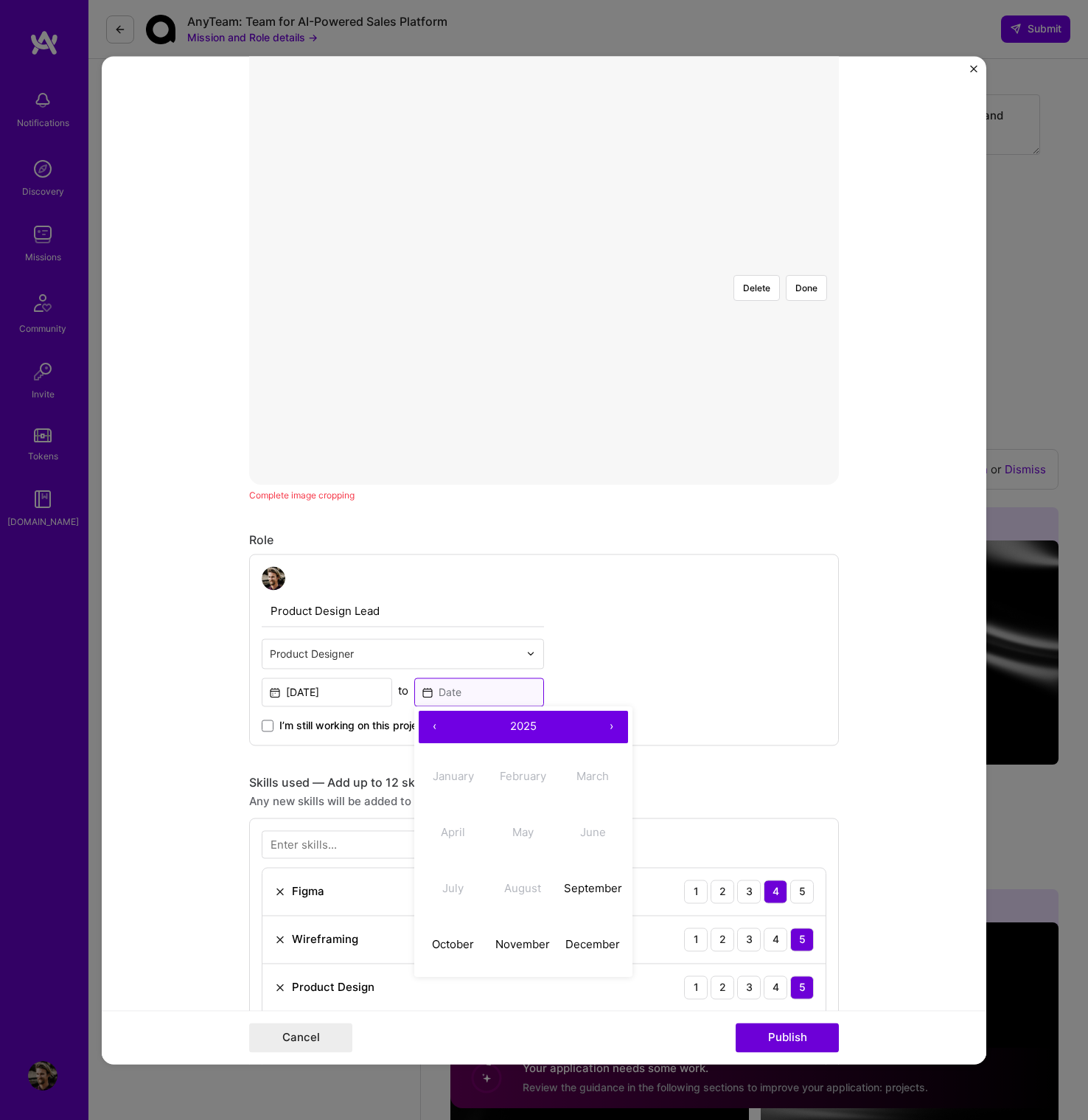
scroll to position [345, 0]
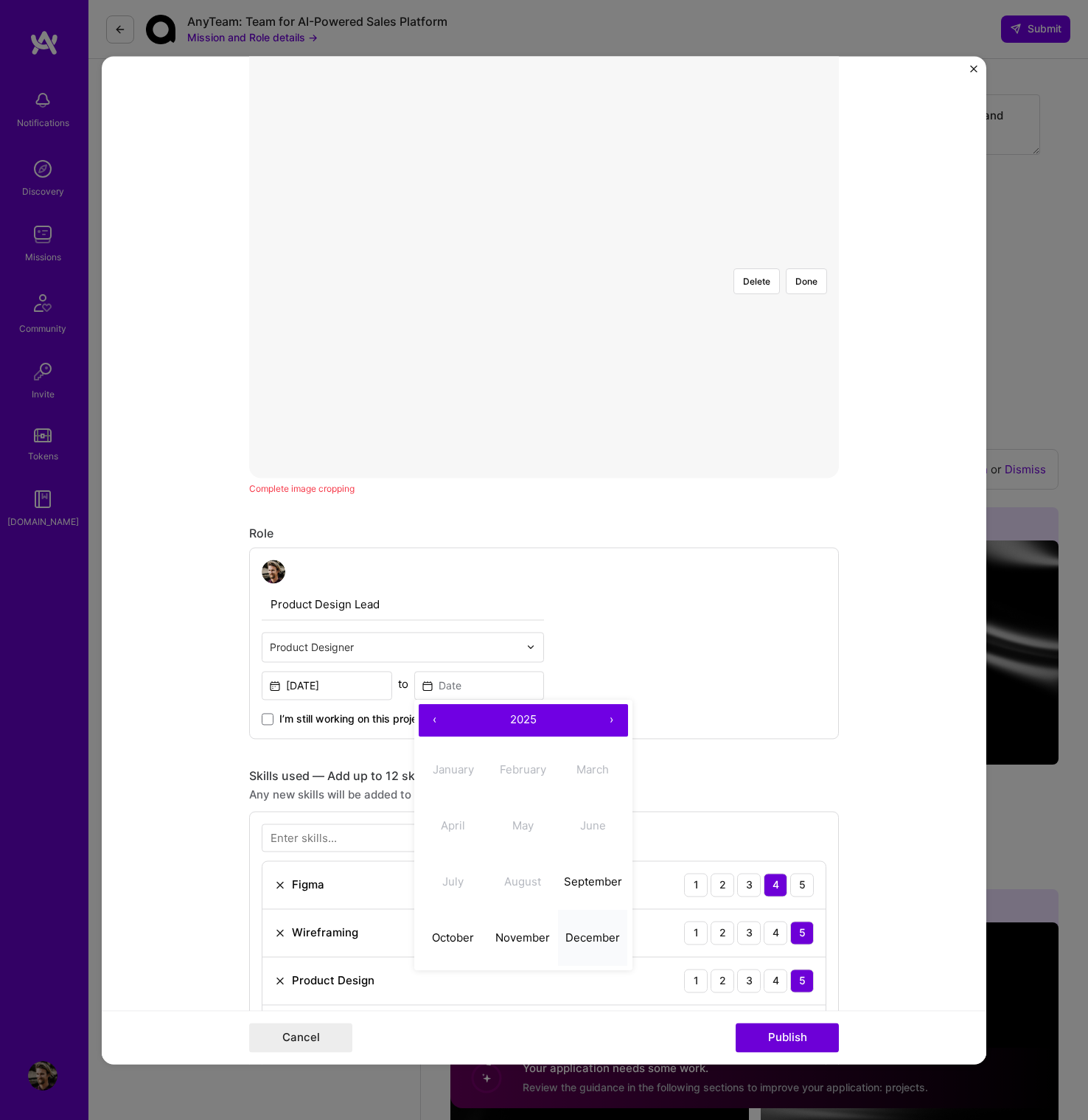
click at [570, 936] on abbr "December" at bounding box center [592, 936] width 54 height 14
type input "Dec, 2025"
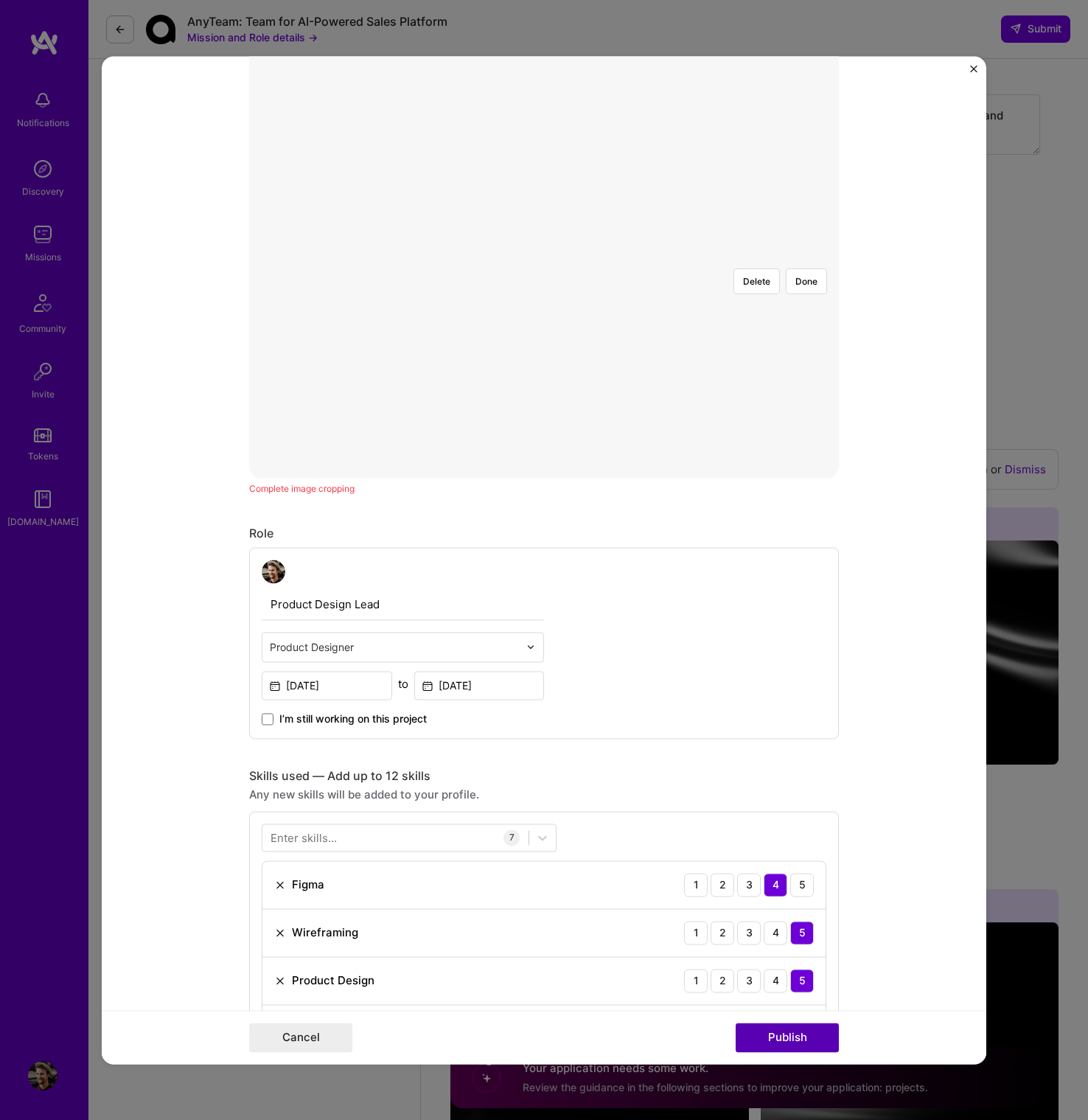
click at [766, 1038] on button "Publish" at bounding box center [787, 1037] width 103 height 29
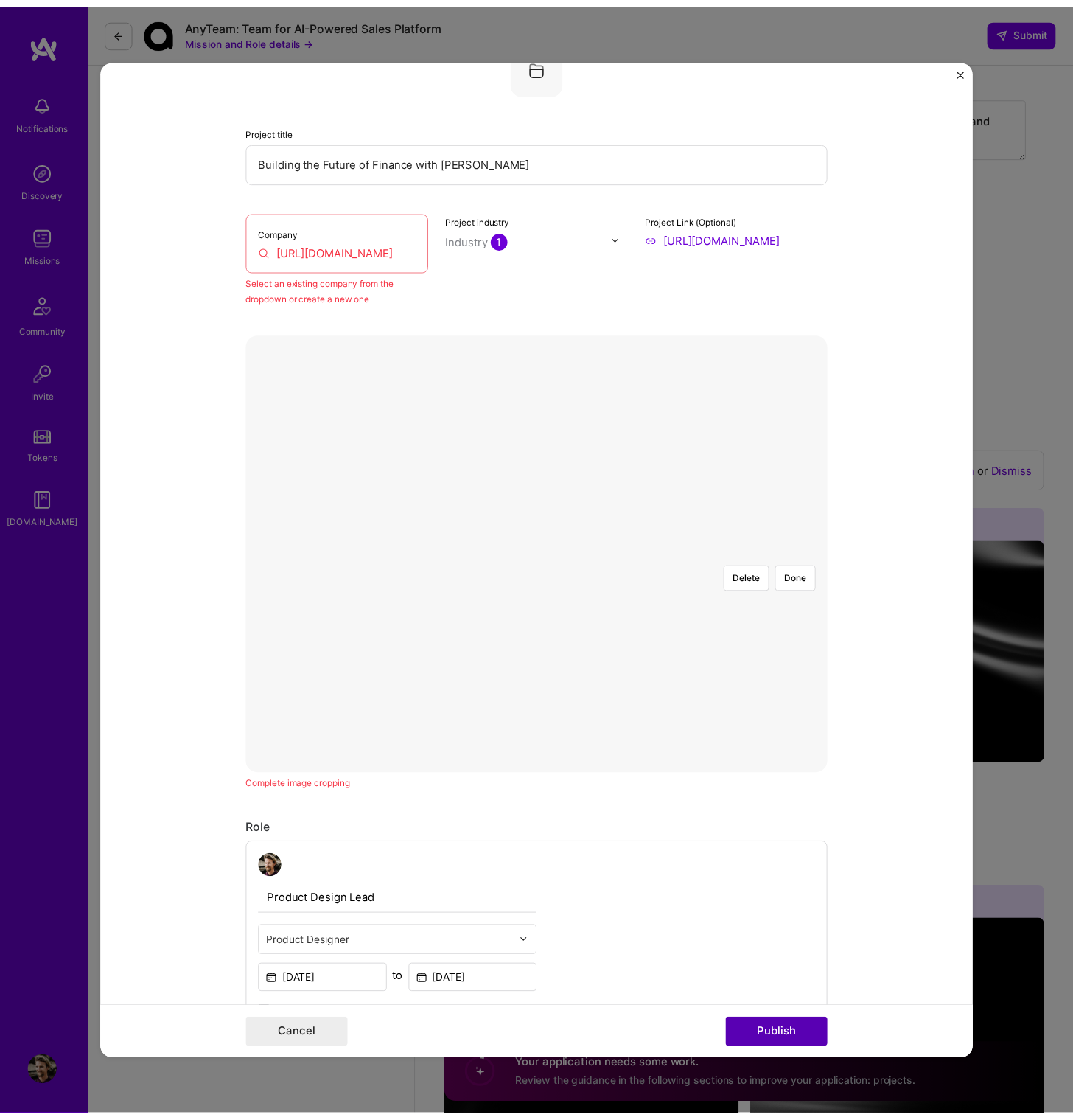
scroll to position [29, 0]
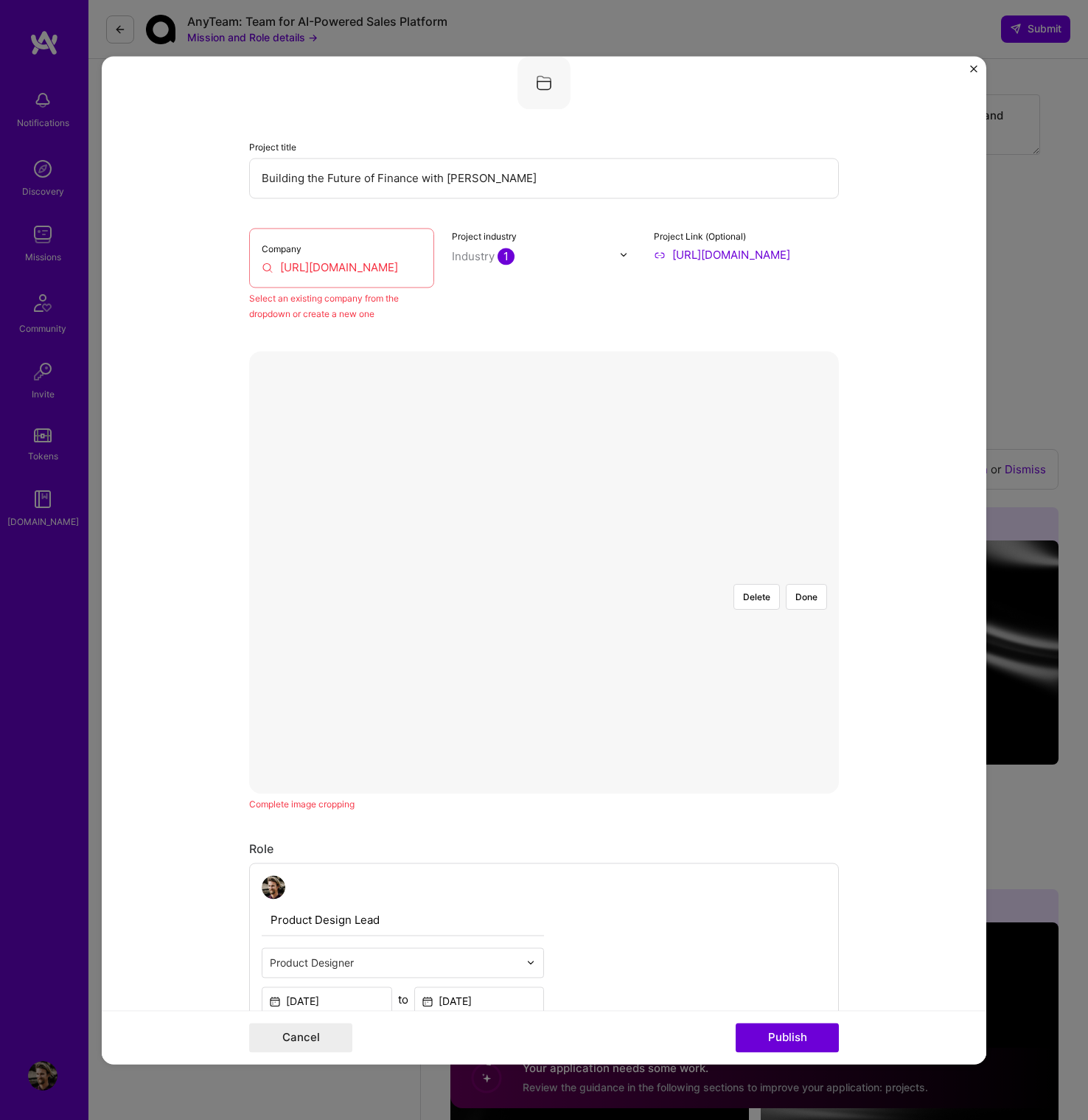
click at [814, 572] on div "Delete Done" at bounding box center [544, 572] width 589 height 0
click at [799, 584] on button "Done" at bounding box center [806, 597] width 41 height 26
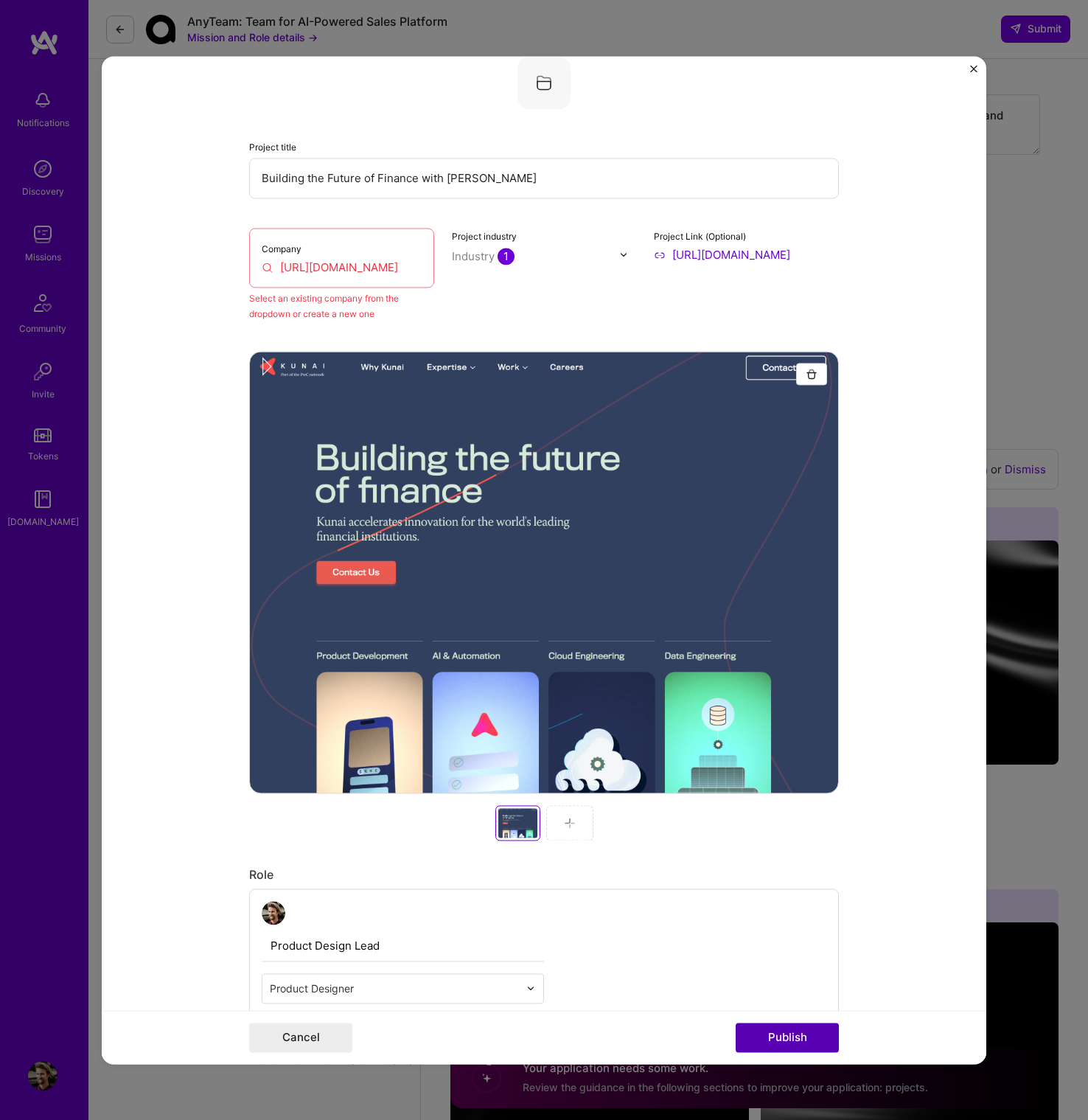
click at [791, 1040] on button "Publish" at bounding box center [787, 1037] width 103 height 29
click at [350, 269] on input "https://kunaico.com/" at bounding box center [342, 267] width 160 height 16
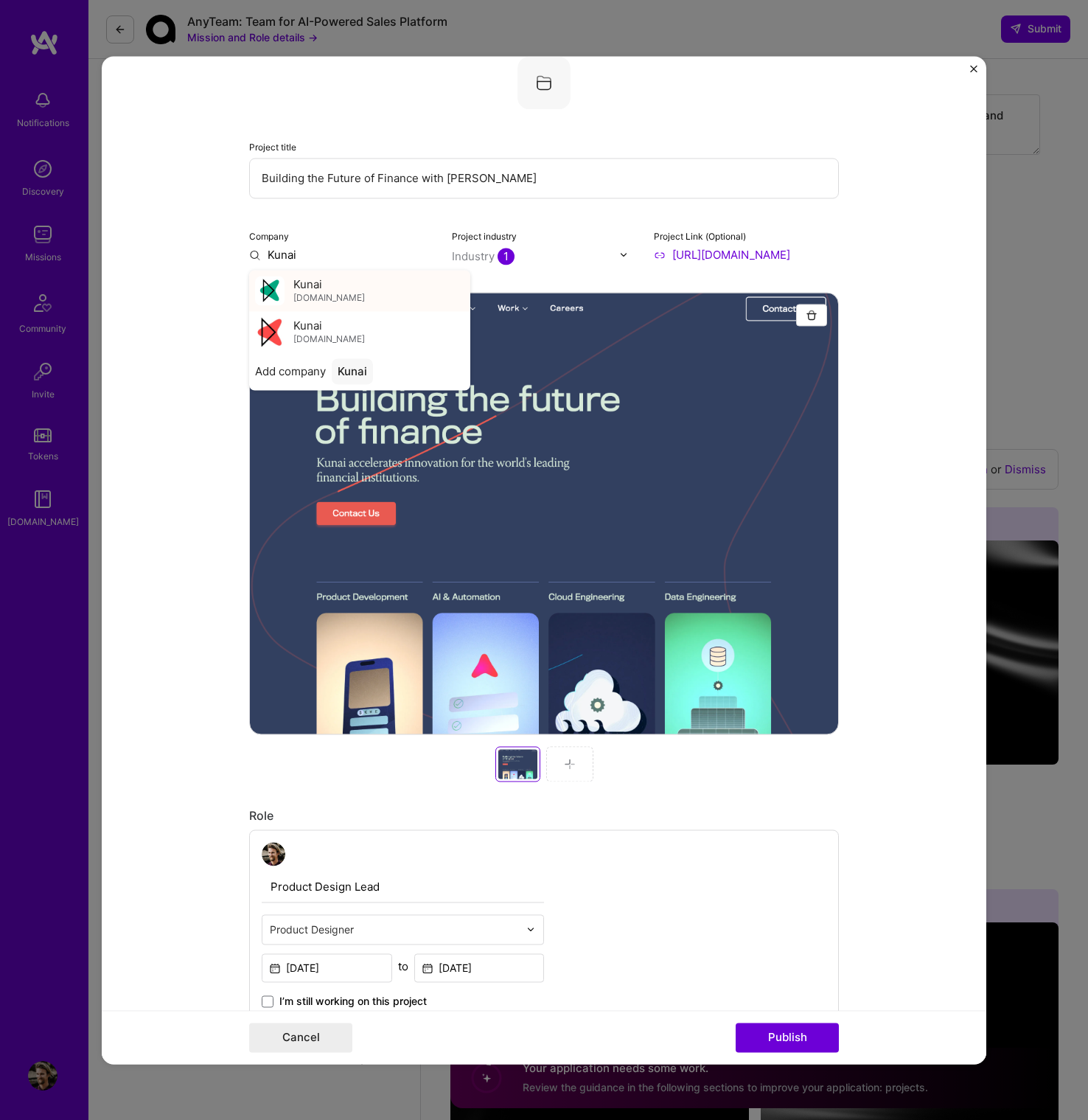
type input "Kunai"
click at [373, 285] on div "Kunai kunaico.com" at bounding box center [359, 290] width 221 height 41
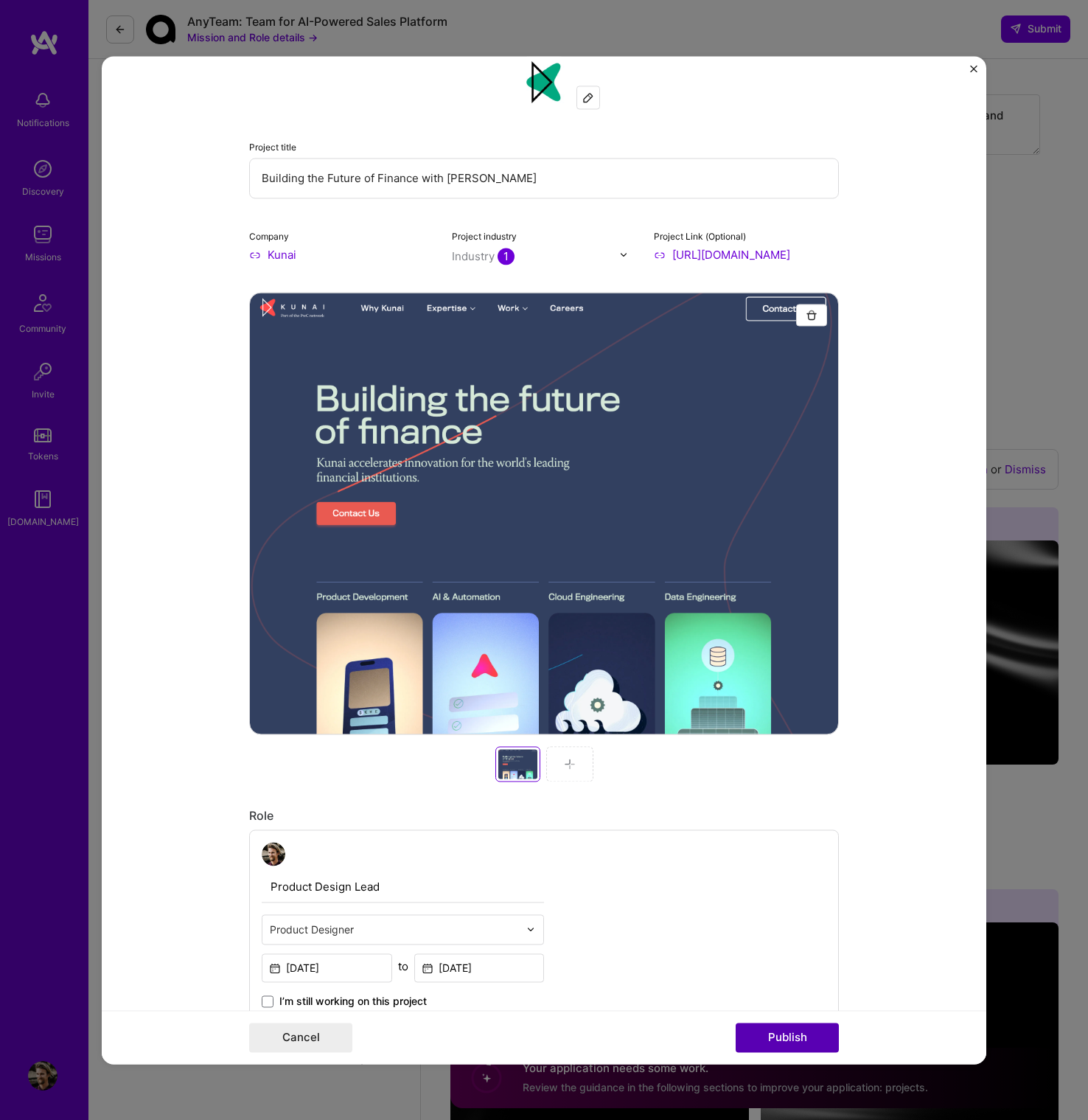
click at [810, 1040] on button "Publish" at bounding box center [787, 1037] width 103 height 29
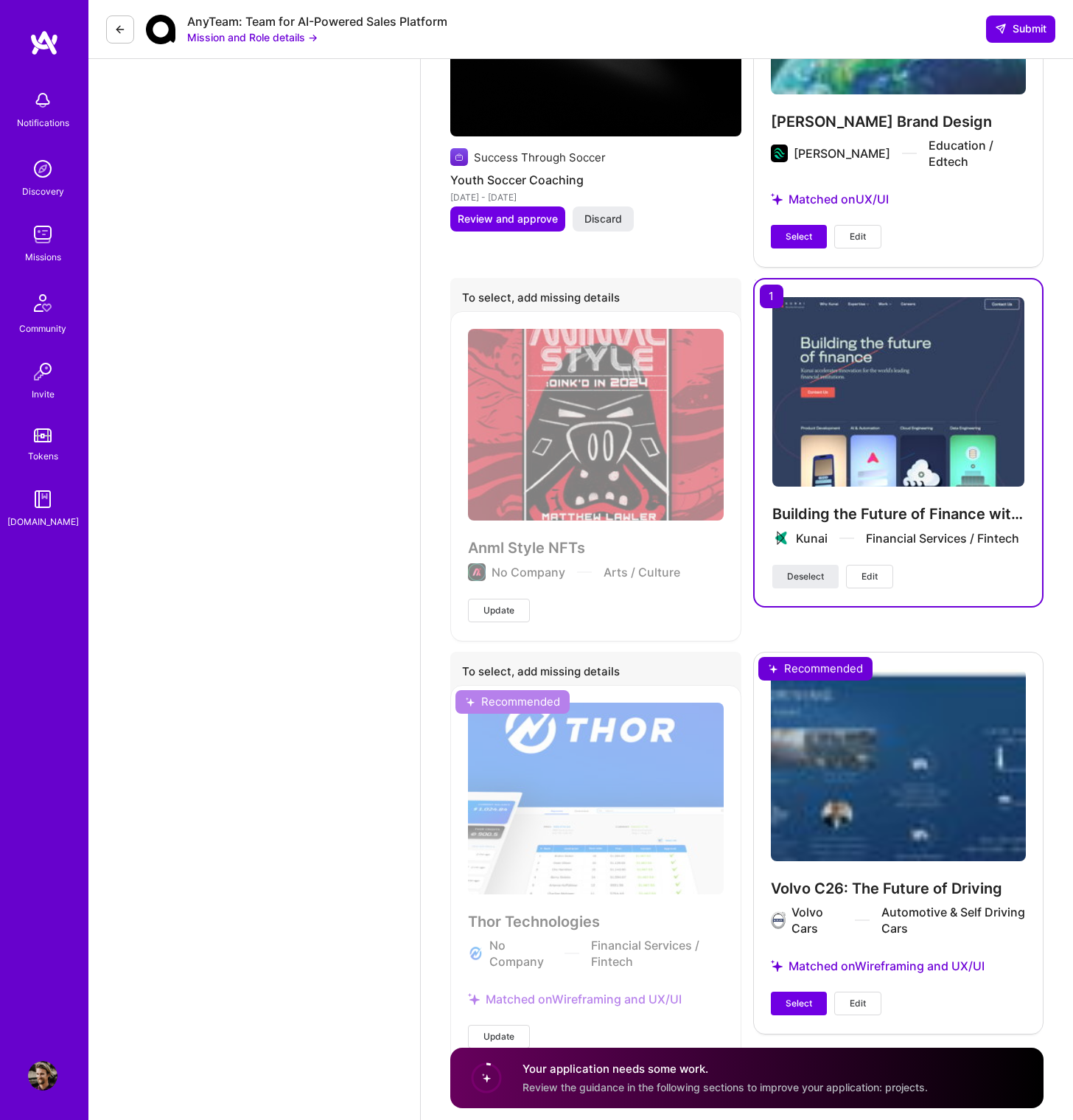
scroll to position [5421, 0]
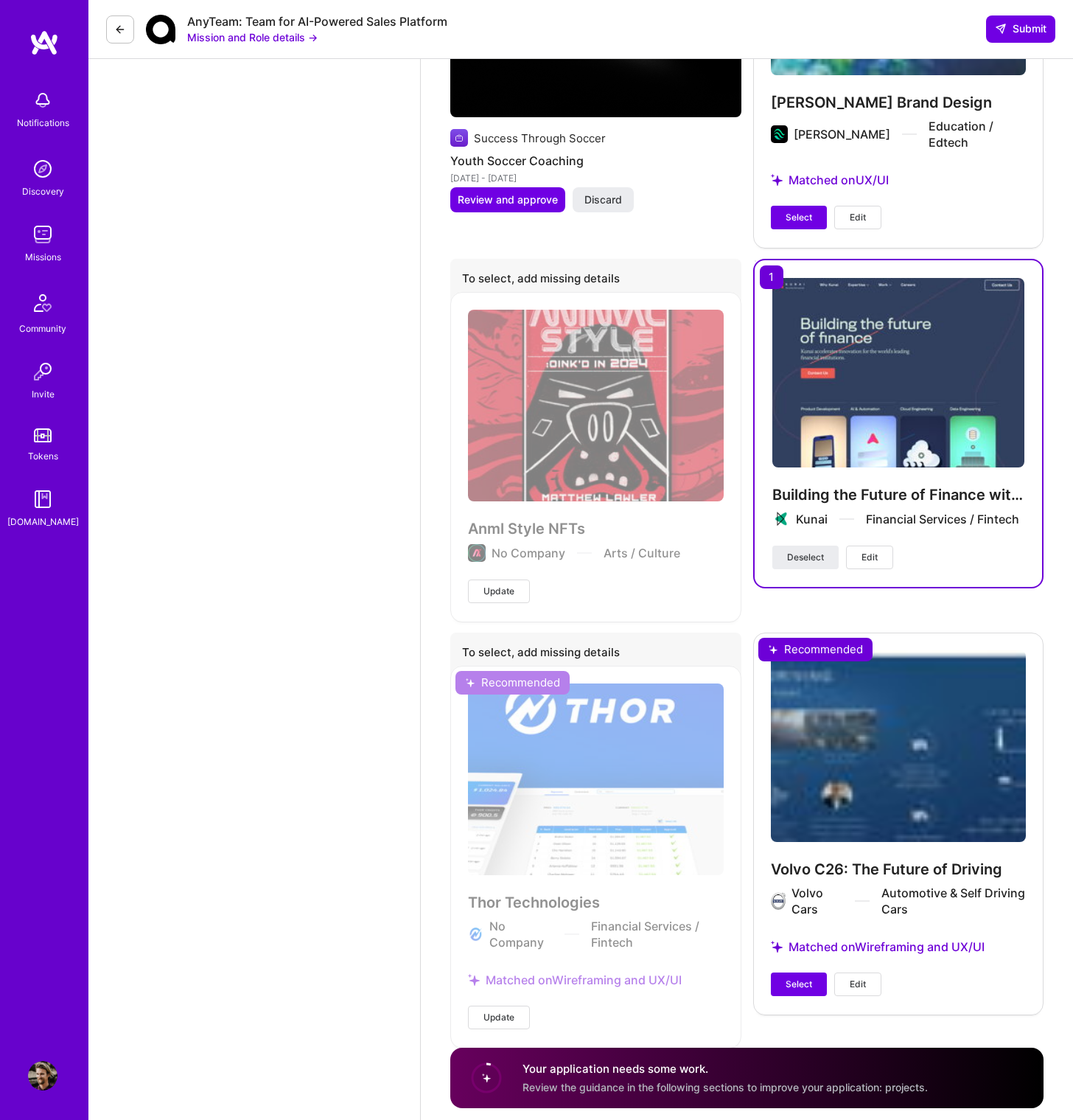
click at [855, 978] on span "Edit" at bounding box center [858, 984] width 17 height 13
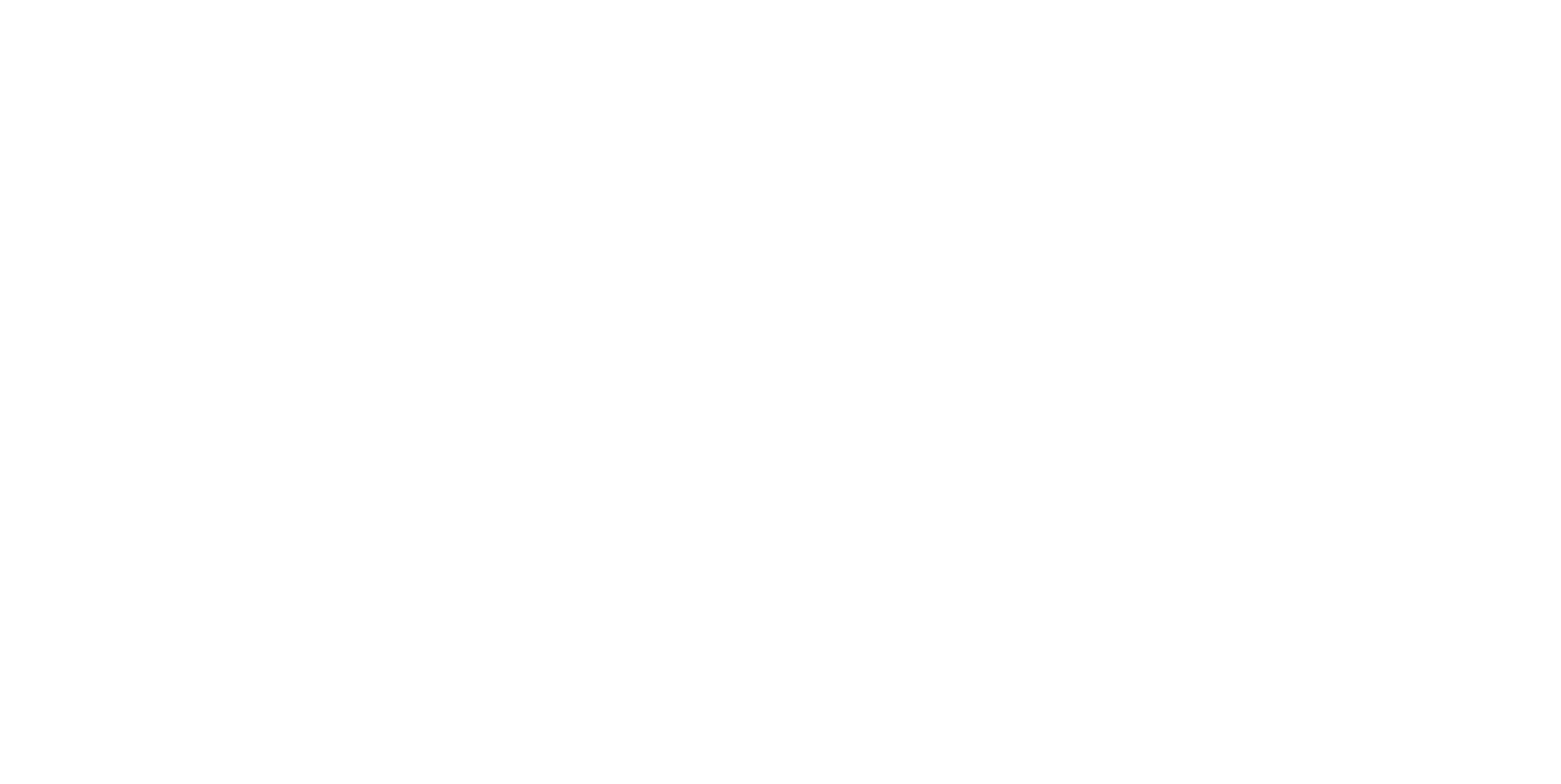
scroll to position [0, 0]
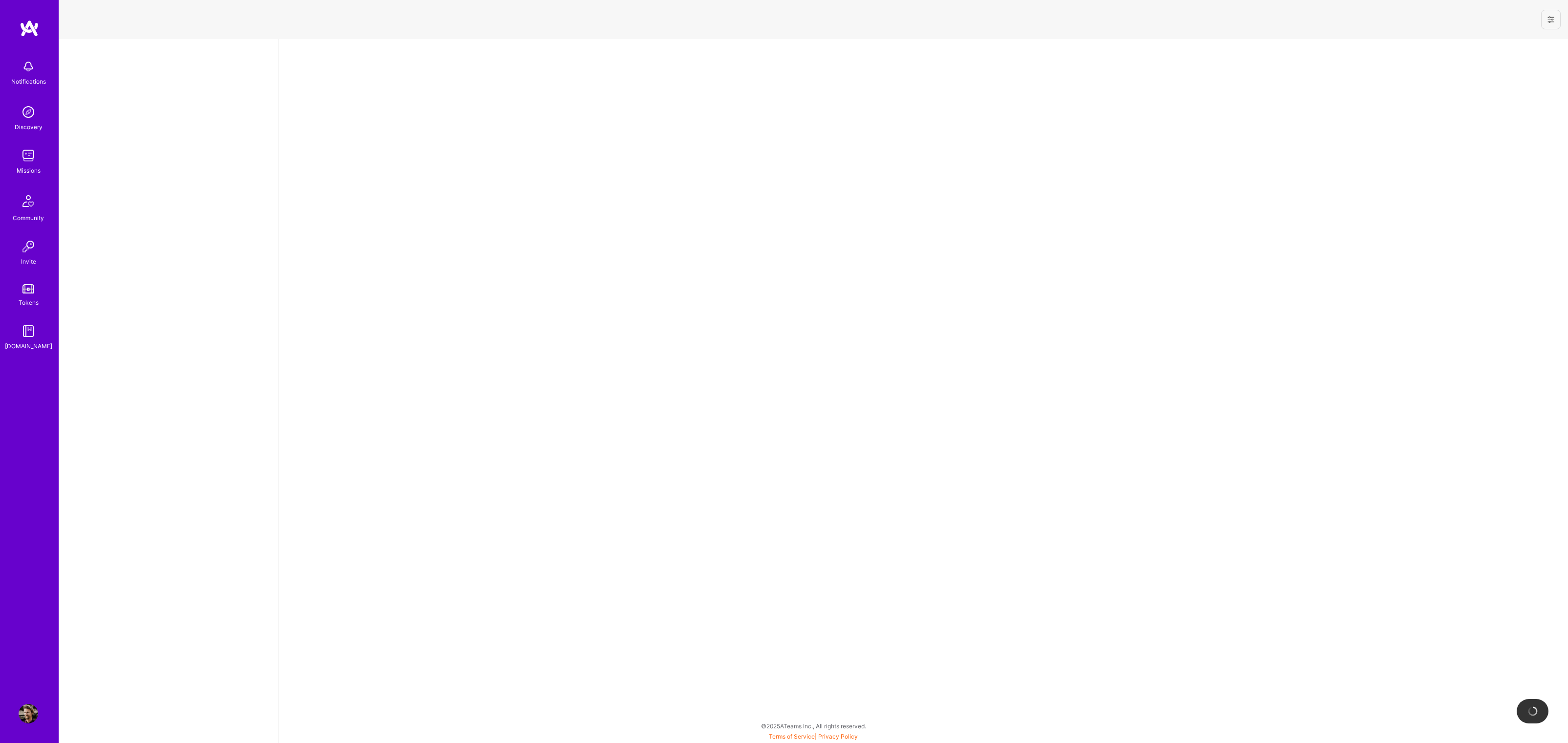
select select "US"
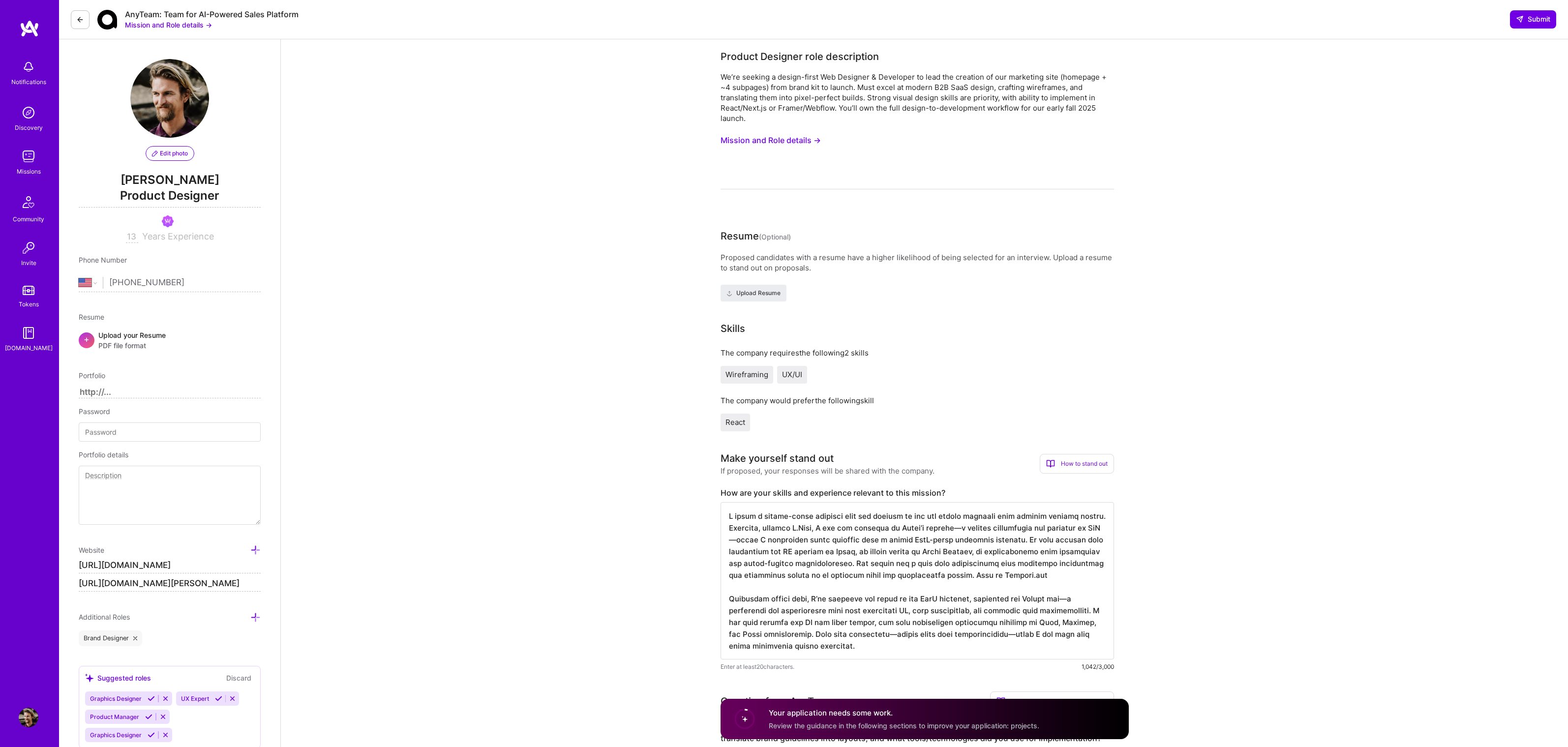
scroll to position [1, 0]
drag, startPoint x: 1342, startPoint y: 475, endPoint x: 1277, endPoint y: 490, distance: 66.7
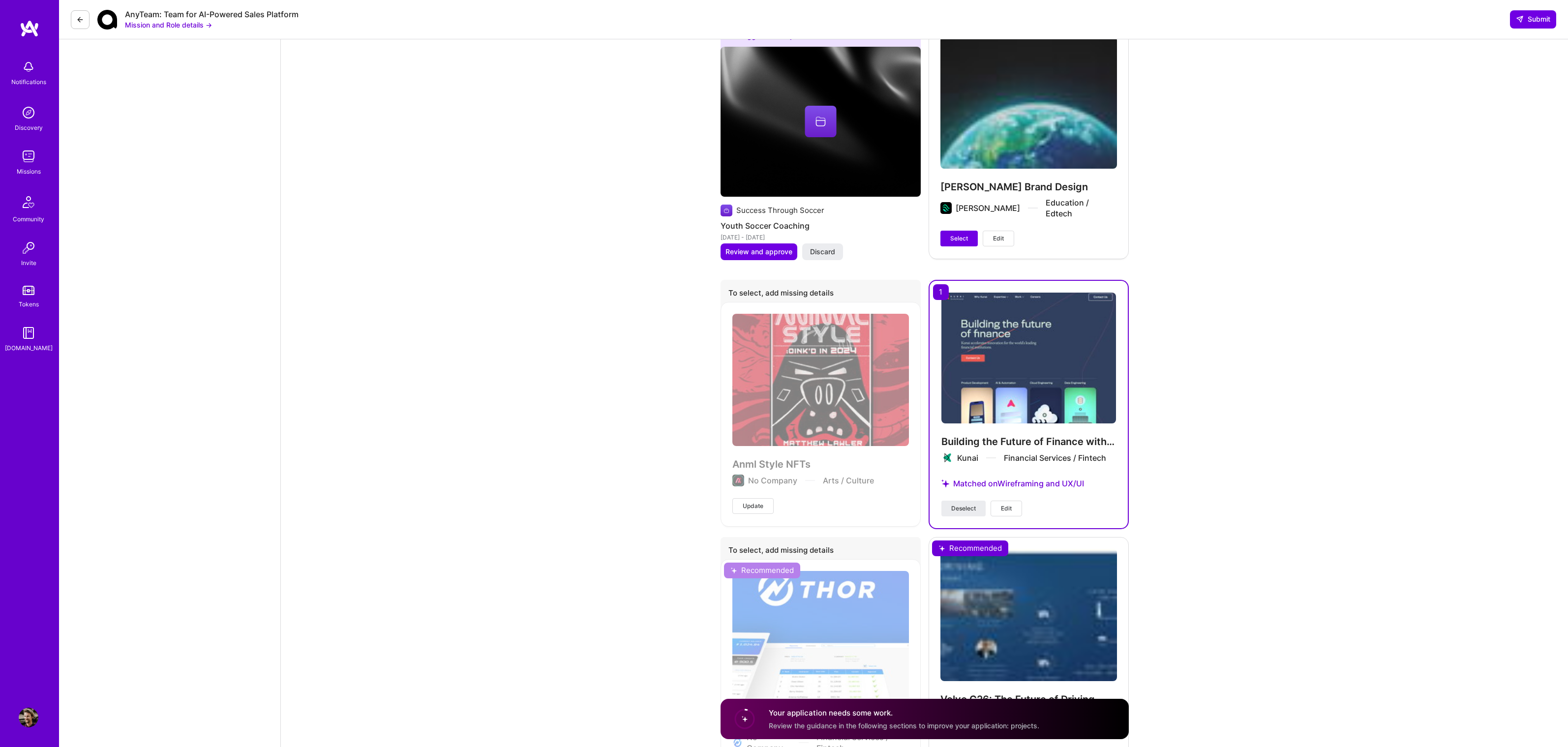
scroll to position [3628, 0]
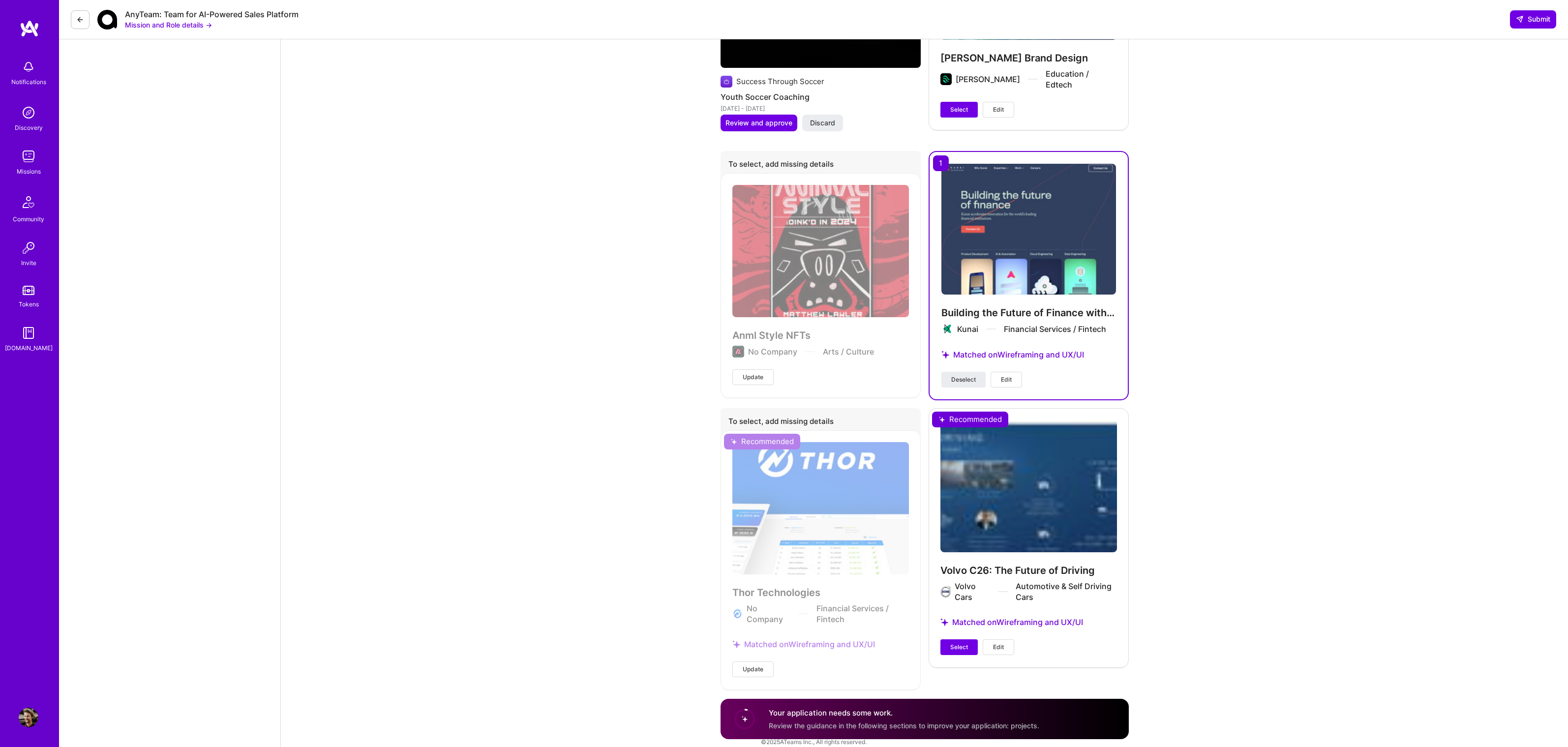
click at [1042, 491] on div "Volvo C26: The Future of Driving Volvo Cars Automotive & Self Driving Cars Matc…" at bounding box center [1028, 537] width 200 height 258
click at [960, 643] on span "Select" at bounding box center [959, 647] width 18 height 9
click at [1003, 642] on span "Edit" at bounding box center [1006, 647] width 11 height 9
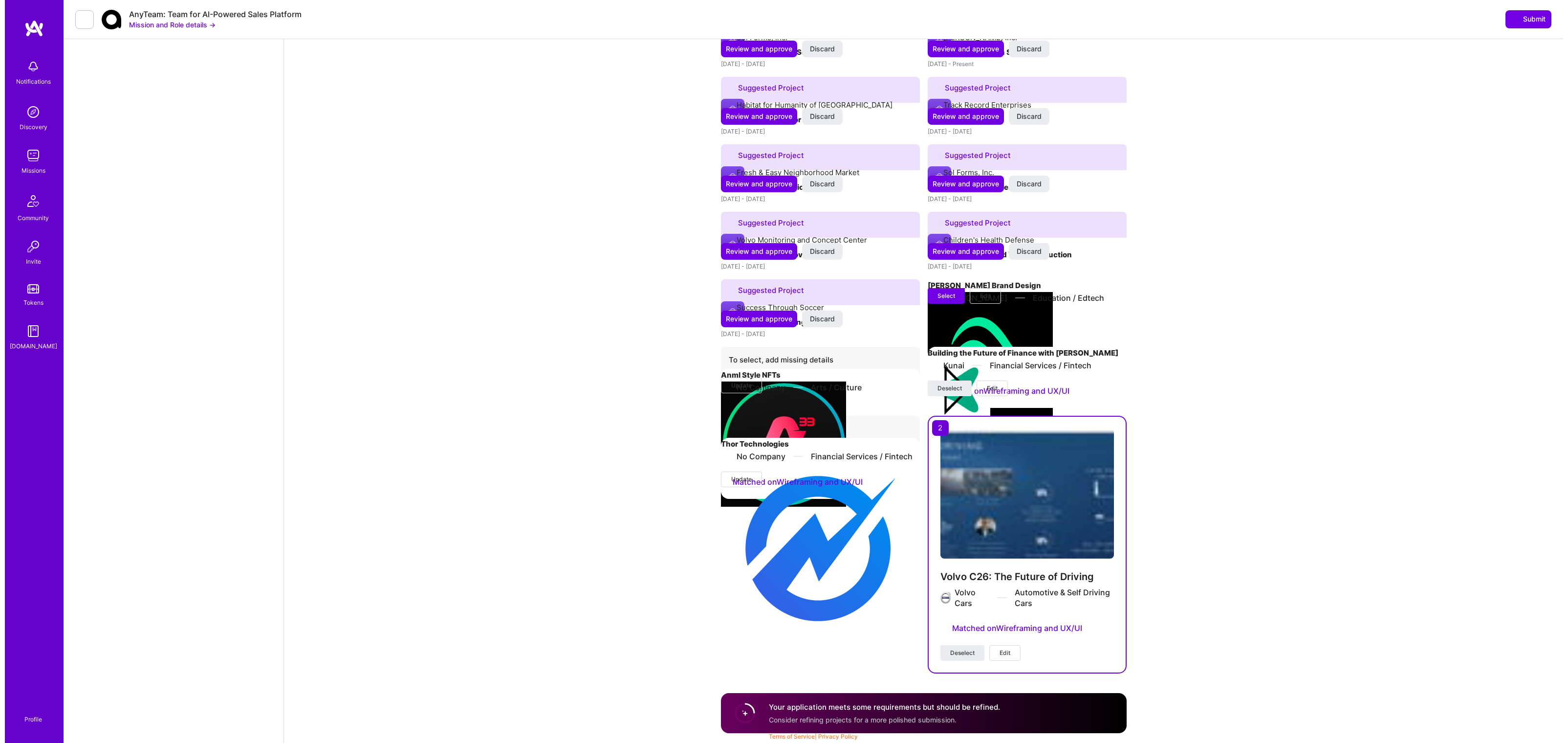
scroll to position [0, 0]
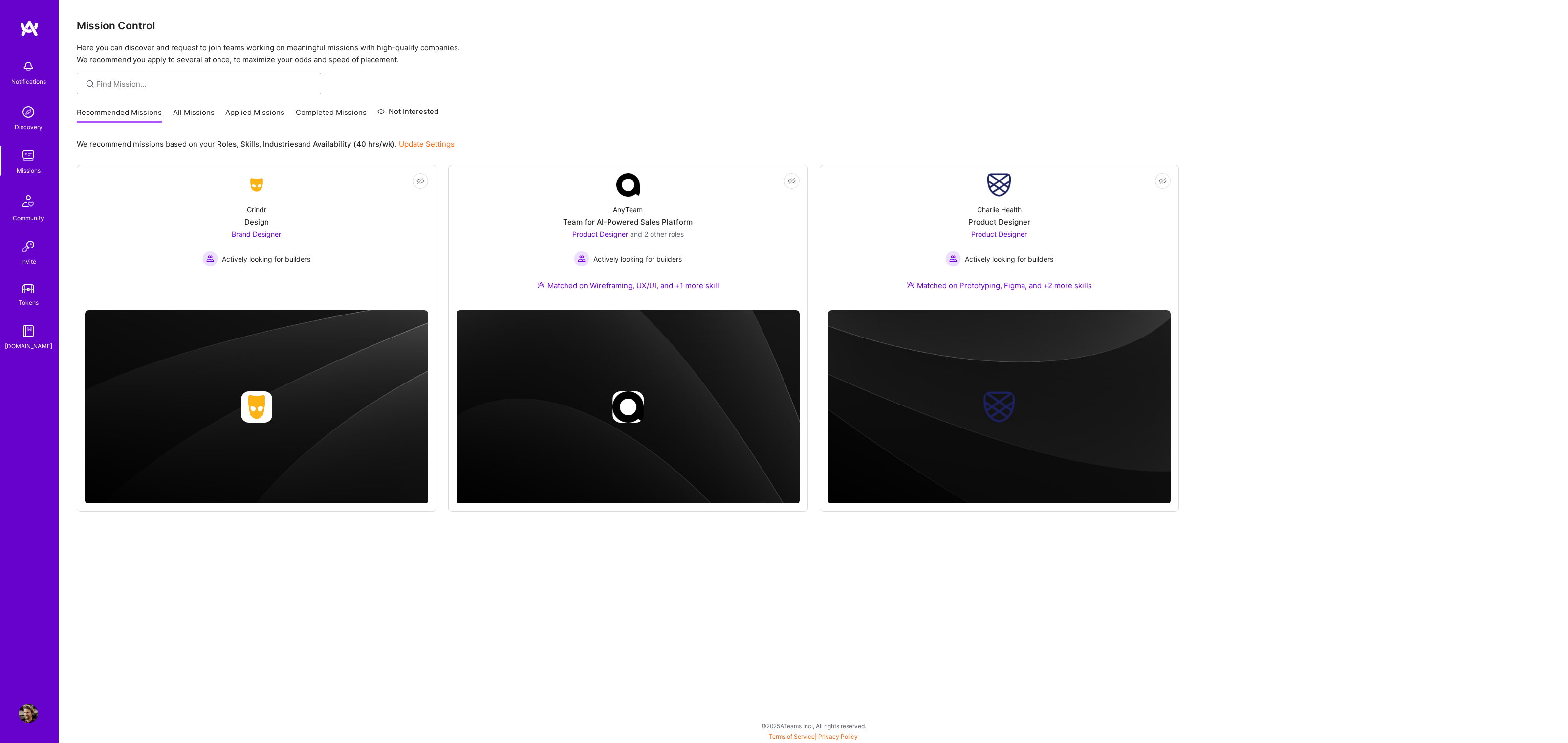
click at [27, 706] on img at bounding box center [29, 714] width 19 height 19
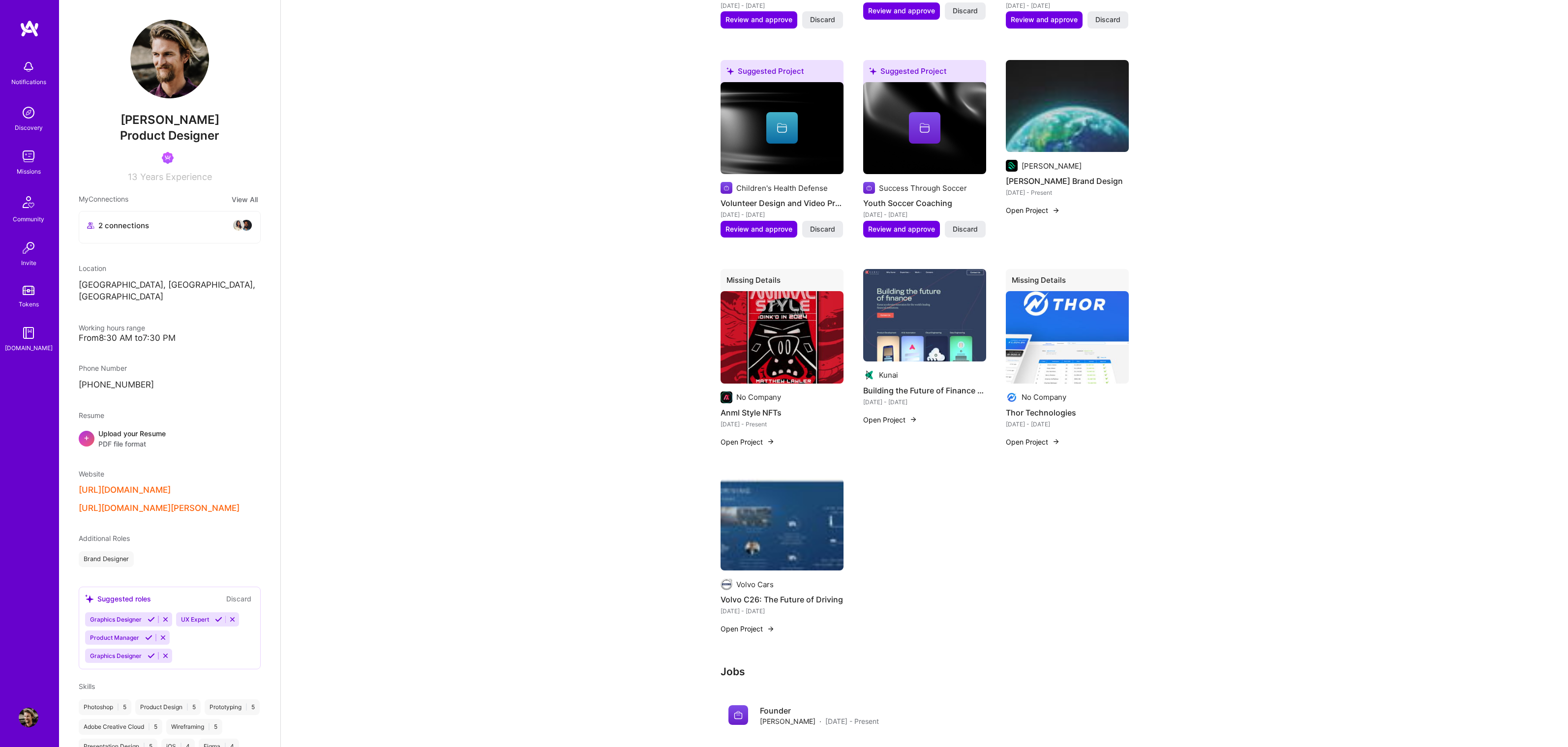
scroll to position [1548, 0]
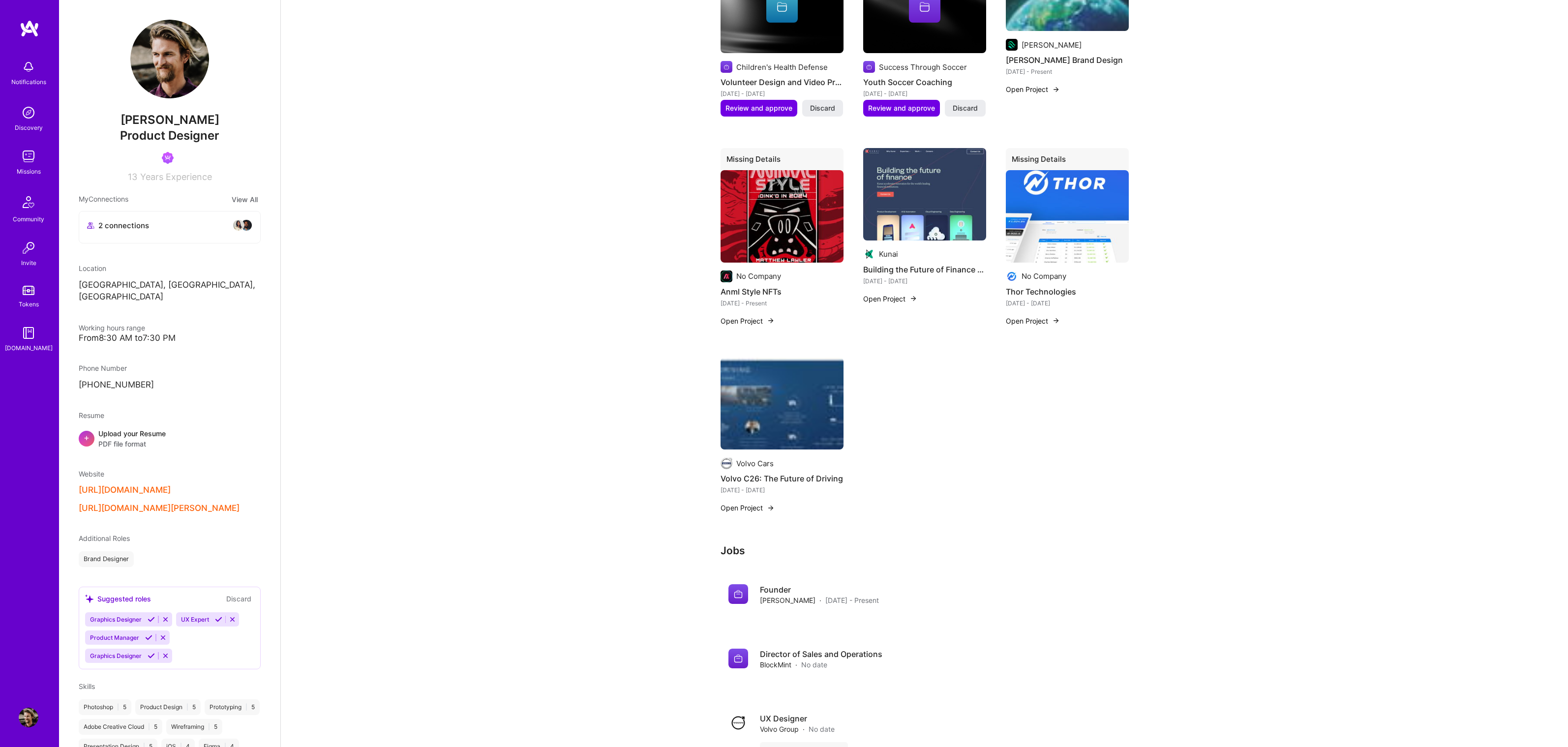
click at [793, 398] on img at bounding box center [782, 404] width 123 height 92
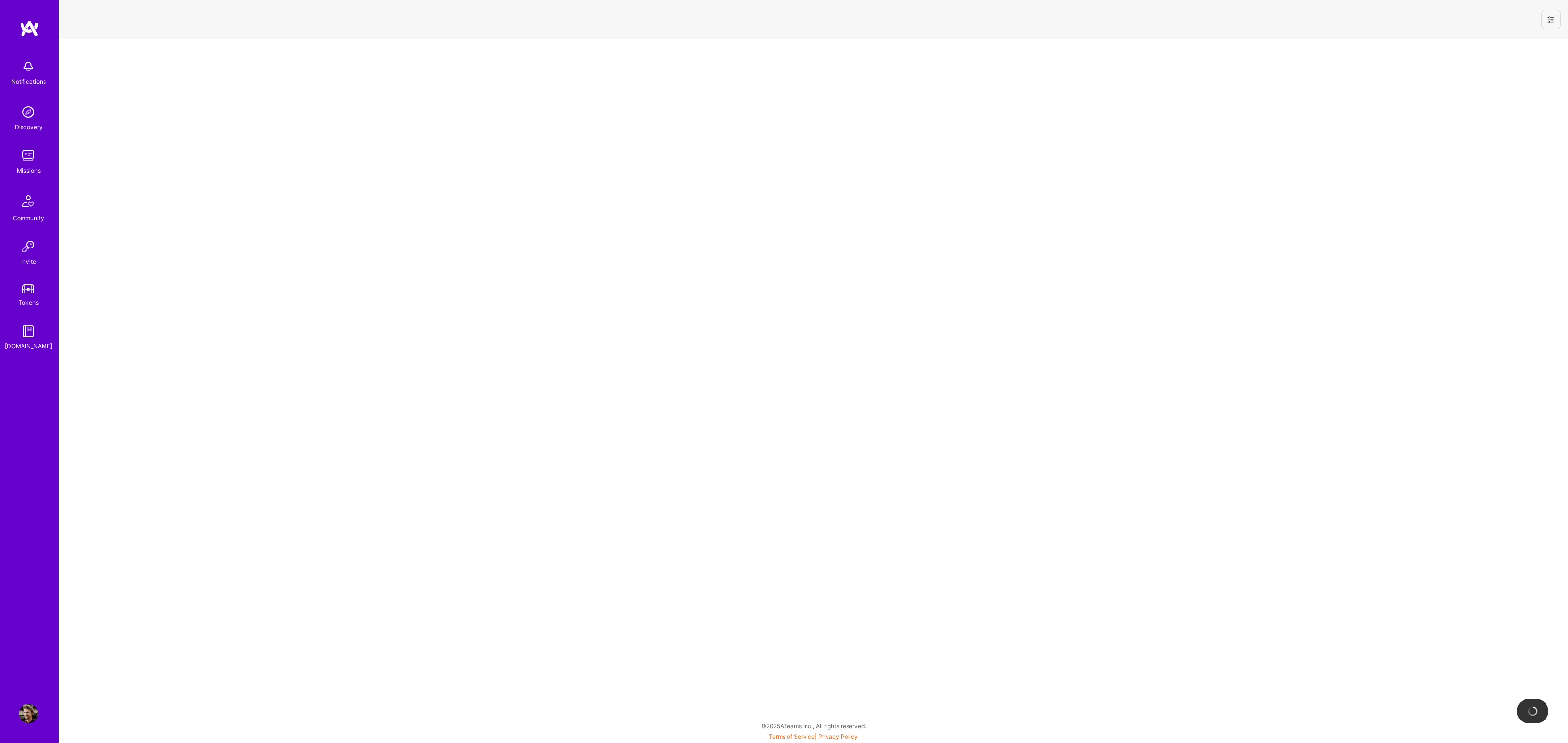
select select "US"
